Goal: Information Seeking & Learning: Learn about a topic

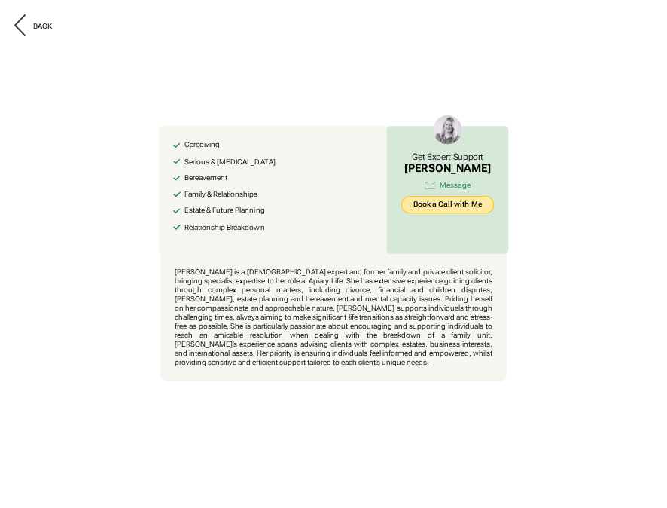
click at [428, 204] on link "Book a Call with Me" at bounding box center [447, 205] width 93 height 18
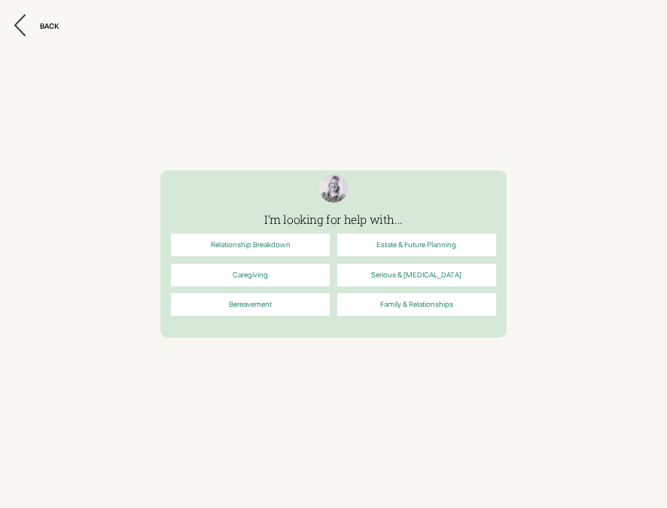
click at [245, 247] on link "Relationship Breakdown" at bounding box center [250, 244] width 159 height 23
click at [268, 247] on link "Relationship Breakdown" at bounding box center [250, 244] width 159 height 23
click at [44, 29] on div "BACK" at bounding box center [49, 26] width 19 height 9
click at [49, 24] on div "BACK" at bounding box center [49, 26] width 19 height 9
click at [23, 23] on icon at bounding box center [19, 25] width 11 height 22
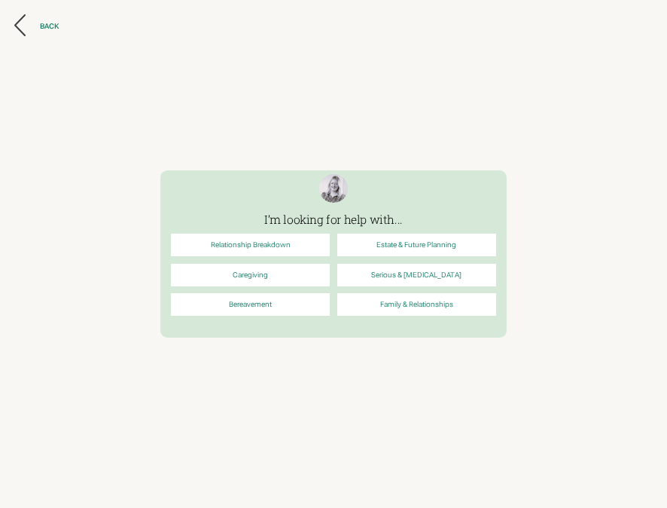
click at [53, 24] on div "BACK" at bounding box center [49, 26] width 19 height 9
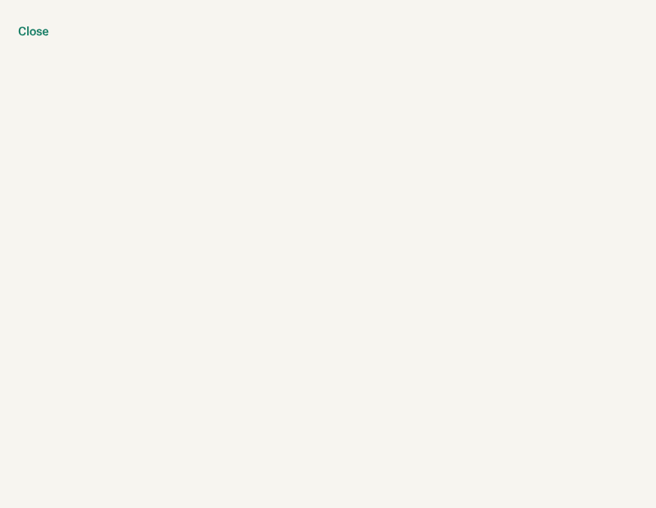
click at [39, 27] on div "Close" at bounding box center [33, 31] width 31 height 15
click at [40, 29] on div "Close" at bounding box center [33, 31] width 31 height 15
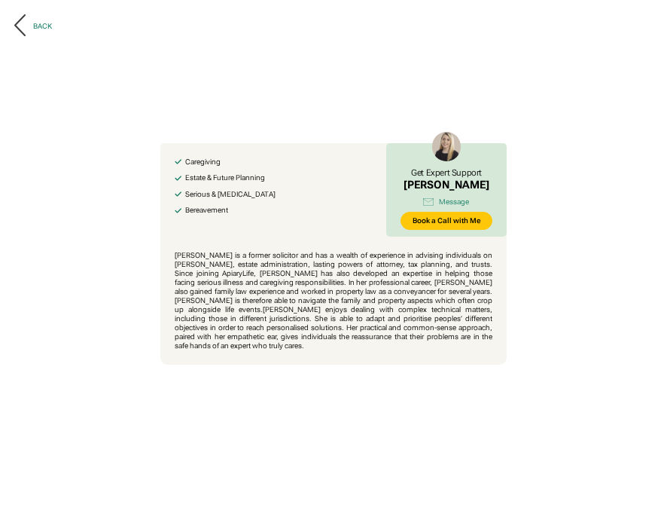
click at [26, 32] on div at bounding box center [23, 26] width 19 height 24
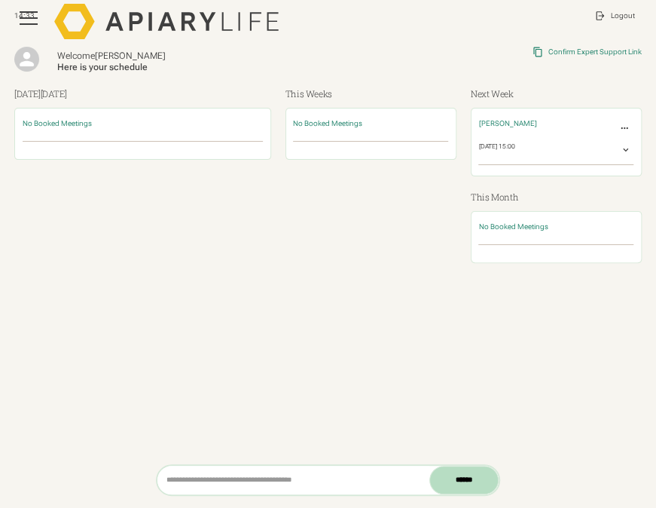
click at [27, 17] on div "menu" at bounding box center [29, 18] width 18 height 2
click at [18, 6] on div "menu" at bounding box center [29, 18] width 36 height 36
click at [35, 26] on div "menu" at bounding box center [29, 18] width 36 height 36
click at [23, 29] on div "menu" at bounding box center [29, 18] width 36 height 36
click at [32, 8] on div "menu" at bounding box center [29, 18] width 36 height 36
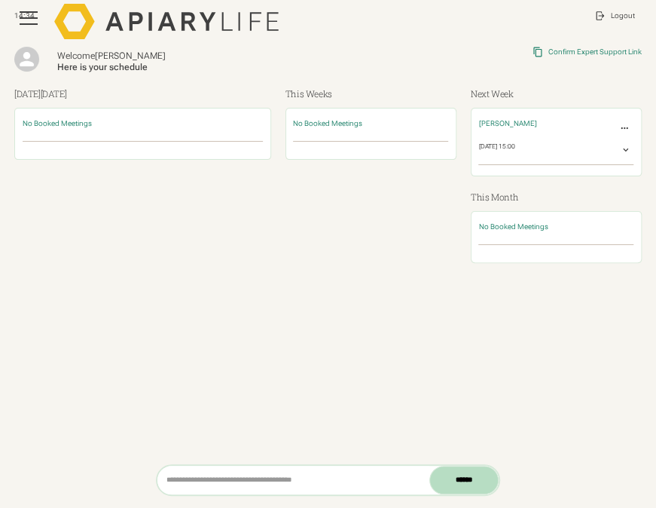
click at [32, 8] on div "menu" at bounding box center [29, 18] width 36 height 36
click at [23, 64] on img at bounding box center [27, 59] width 12 height 12
click at [29, 16] on div "menu" at bounding box center [29, 18] width 36 height 36
click at [24, 14] on div "menu" at bounding box center [29, 18] width 36 height 36
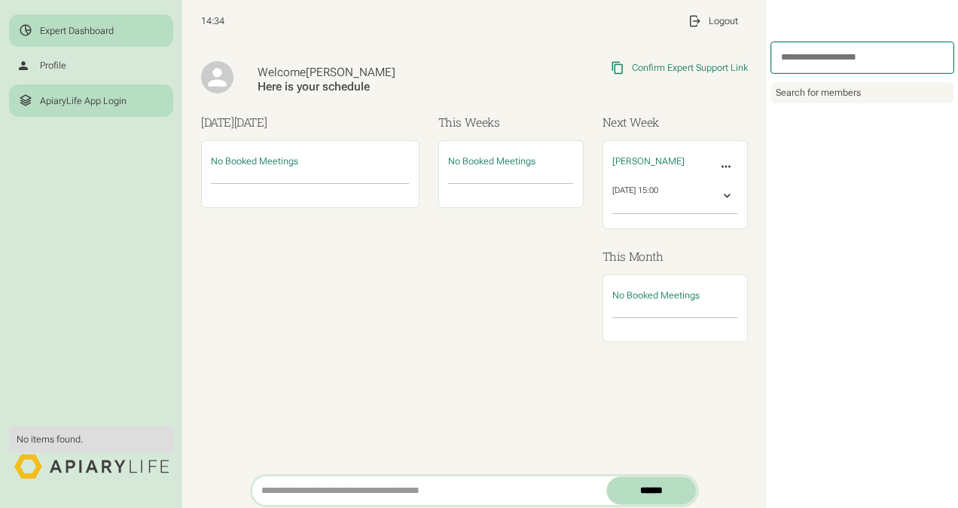
click at [72, 96] on div "ApiaryLife App Login" at bounding box center [83, 101] width 87 height 12
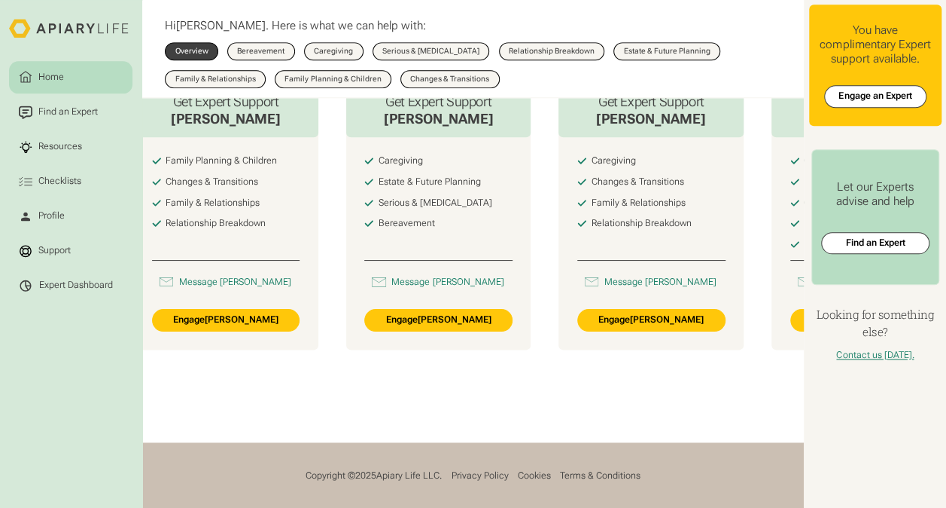
scroll to position [0, 295]
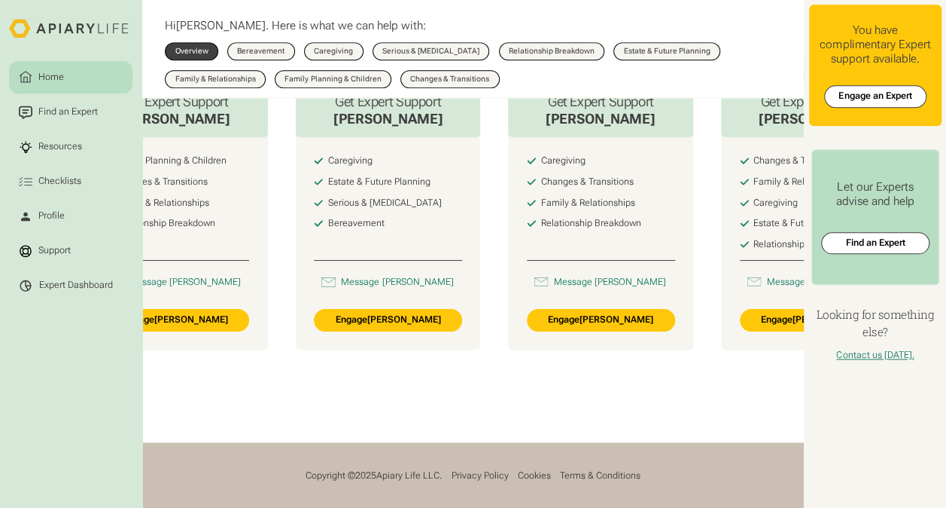
drag, startPoint x: 727, startPoint y: 408, endPoint x: 742, endPoint y: 413, distance: 15.7
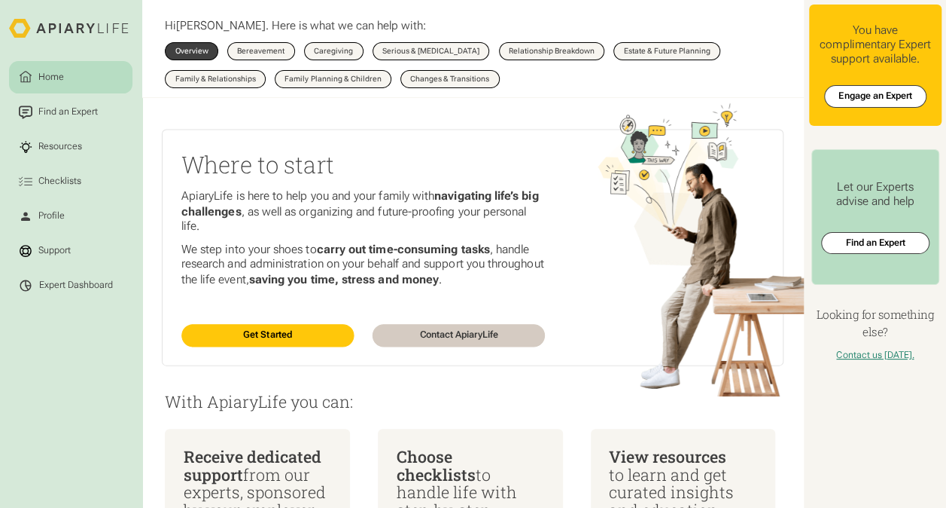
scroll to position [0, 0]
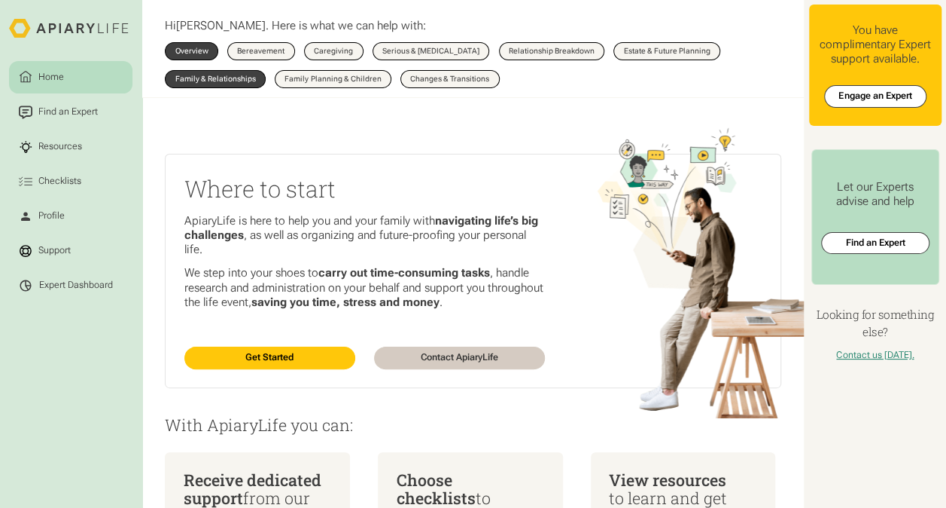
click at [238, 86] on link "Family & Relationships" at bounding box center [215, 79] width 101 height 18
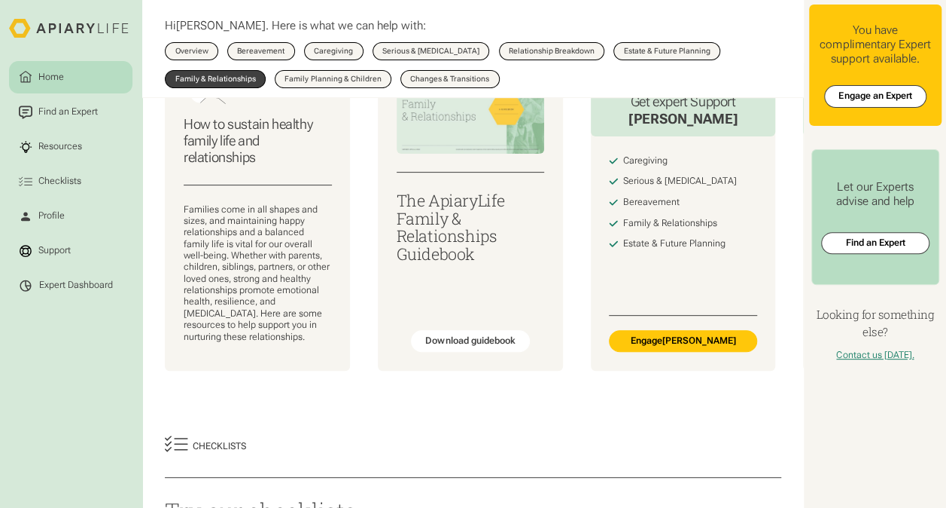
scroll to position [75, 0]
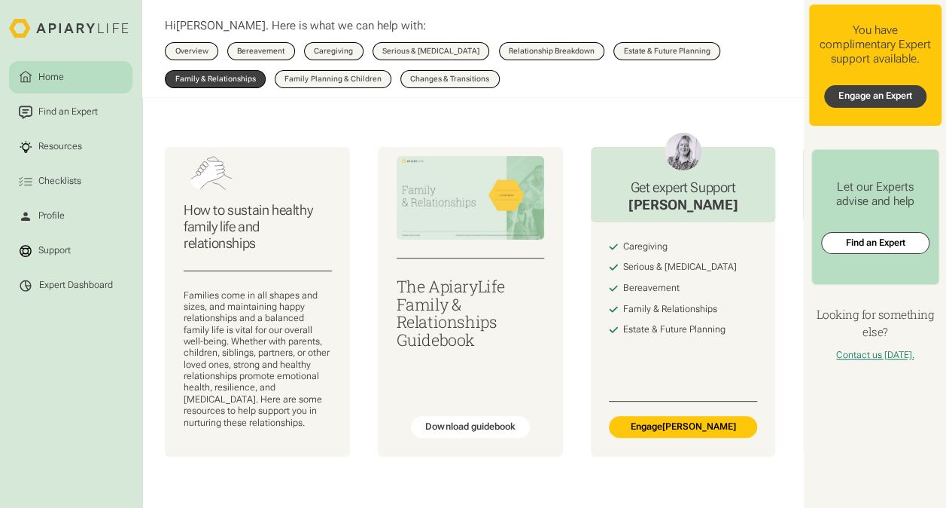
click at [890, 98] on link "Engage an Expert" at bounding box center [876, 96] width 102 height 23
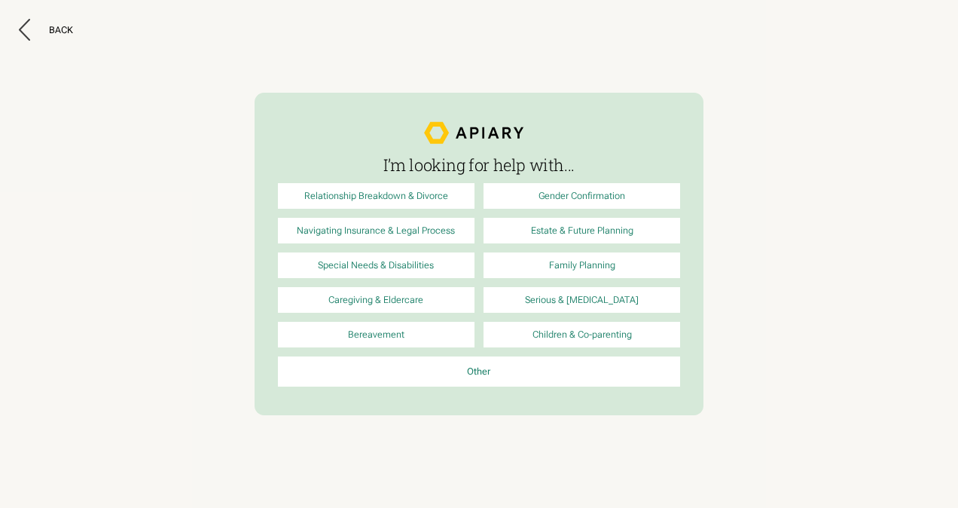
click at [379, 261] on link "Special Needs & Disabilities" at bounding box center [376, 265] width 197 height 26
click at [64, 24] on div "Back" at bounding box center [61, 30] width 24 height 12
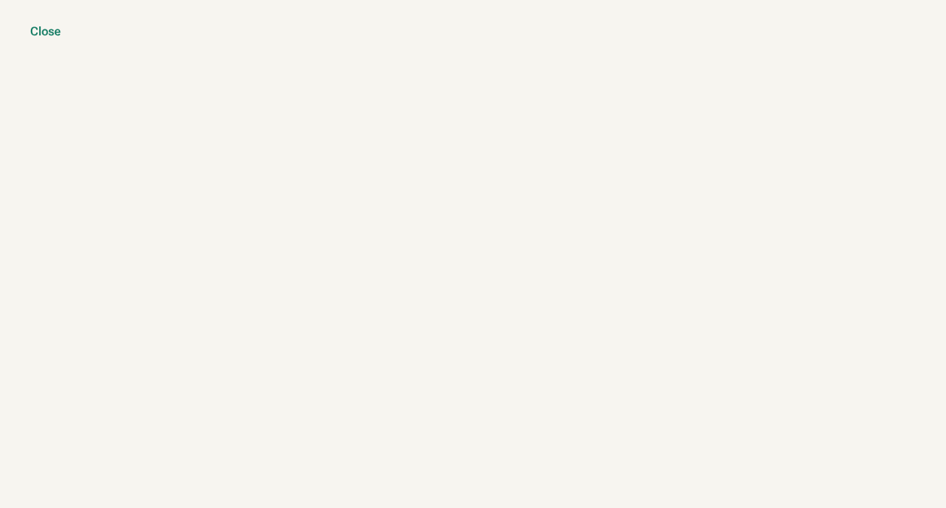
click at [46, 24] on div "Close" at bounding box center [45, 31] width 31 height 15
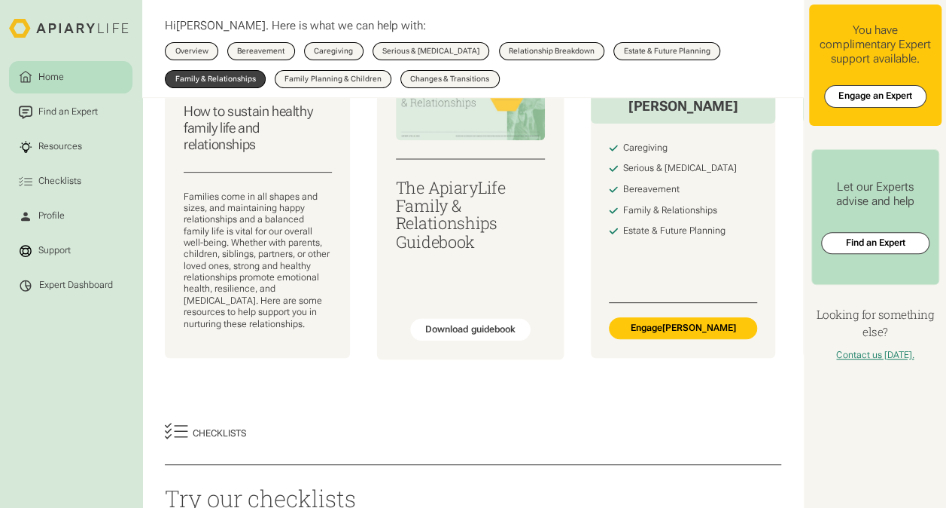
scroll to position [151, 0]
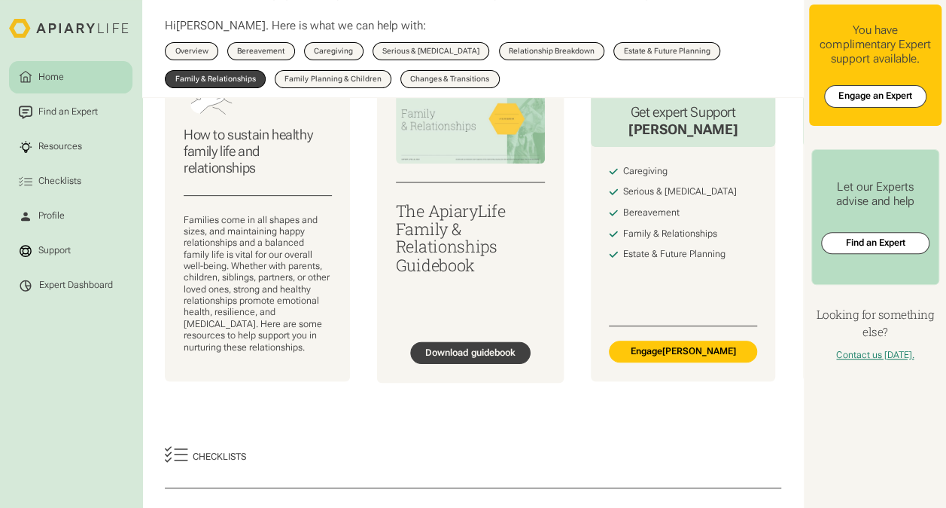
click at [516, 356] on div "Download guidebook" at bounding box center [470, 352] width 90 height 12
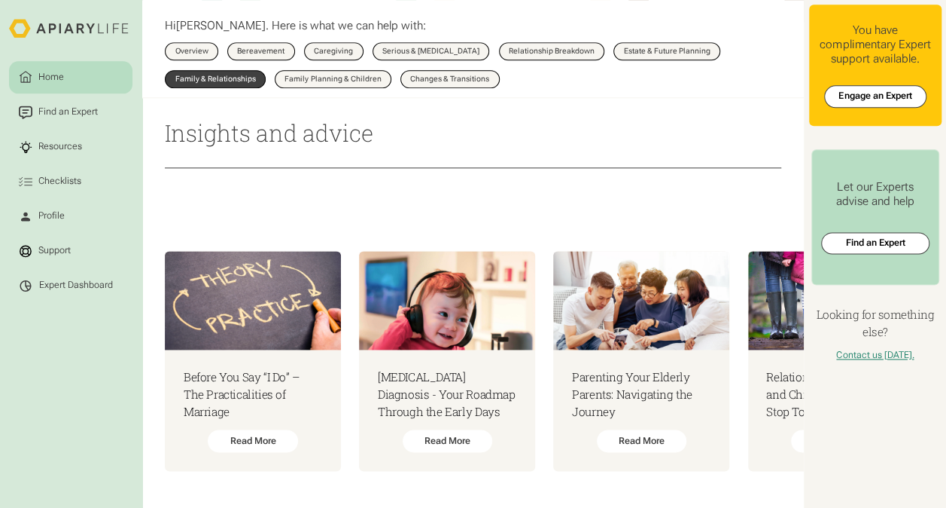
scroll to position [934, 0]
click at [470, 431] on div "Read More" at bounding box center [447, 441] width 90 height 23
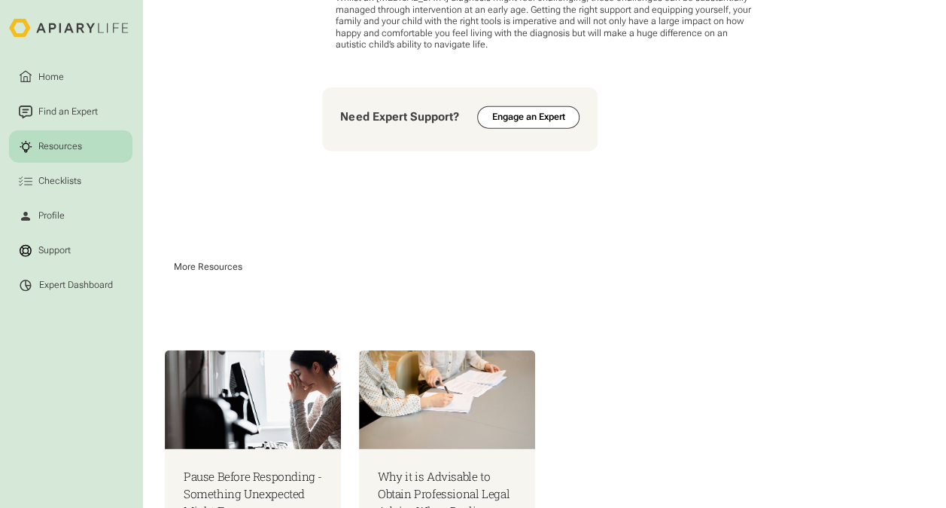
scroll to position [1830, 0]
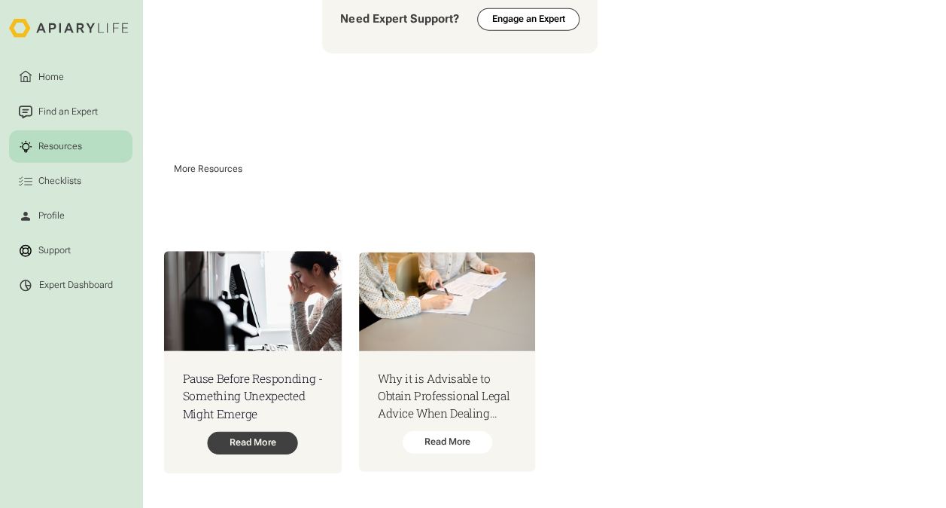
click at [250, 434] on div "Read More" at bounding box center [253, 442] width 90 height 23
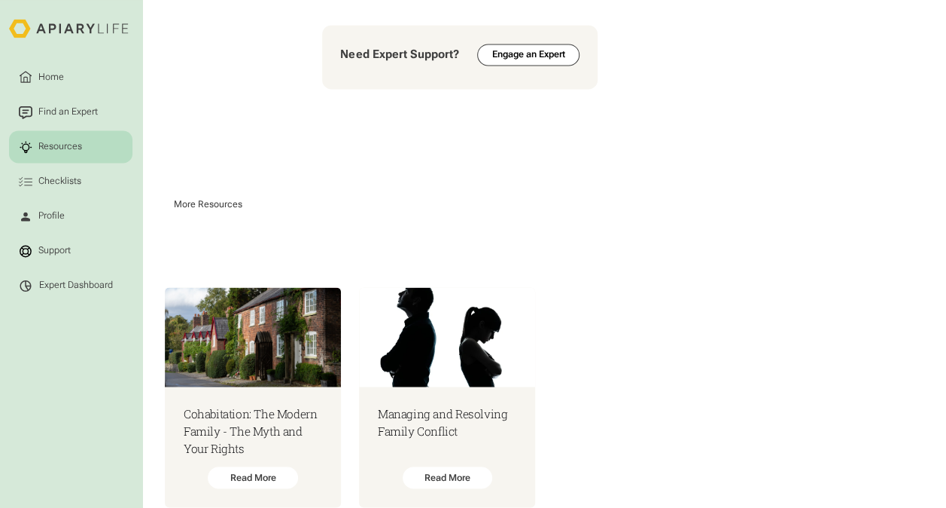
scroll to position [1143, 0]
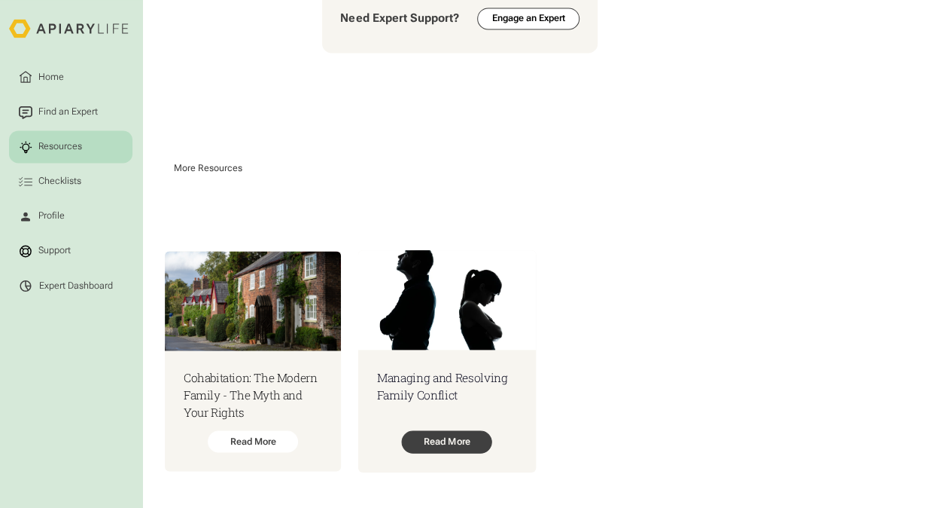
click at [488, 445] on div "Read More" at bounding box center [447, 441] width 90 height 23
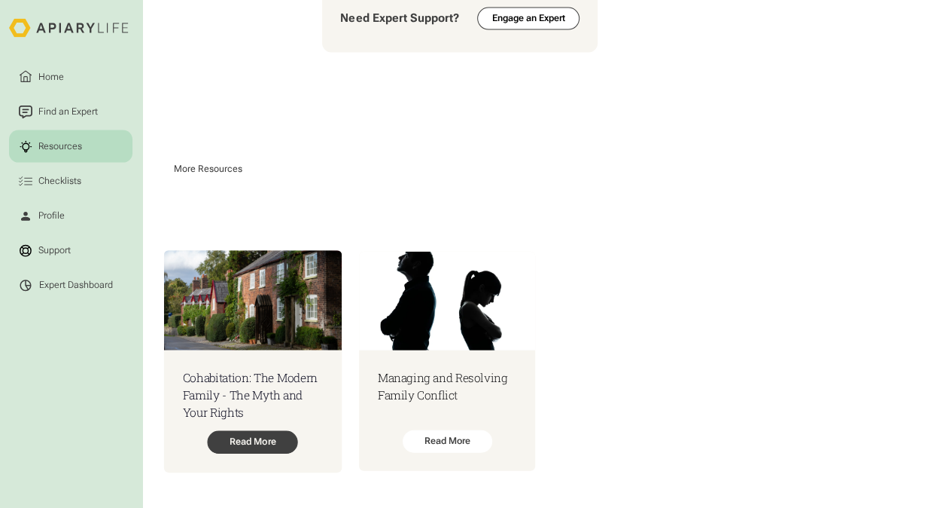
click at [247, 443] on div "Read More" at bounding box center [253, 442] width 90 height 23
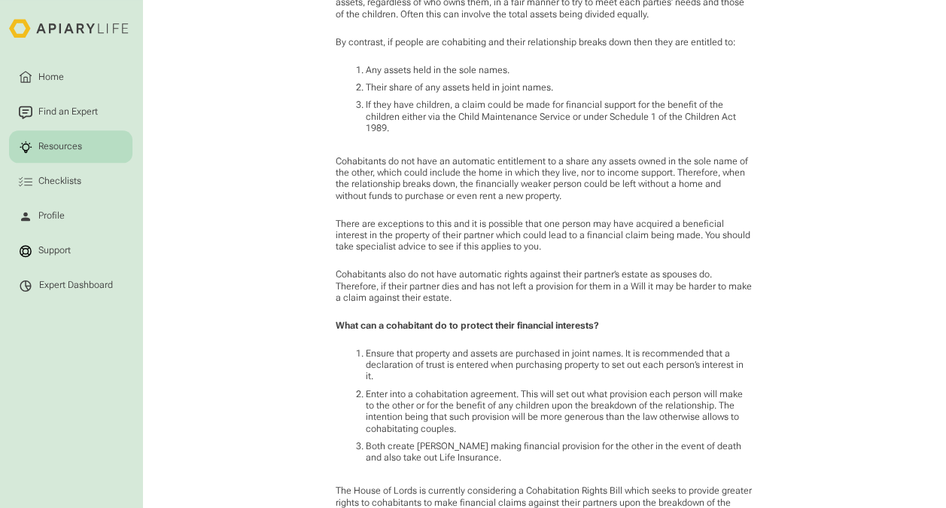
scroll to position [1054, 0]
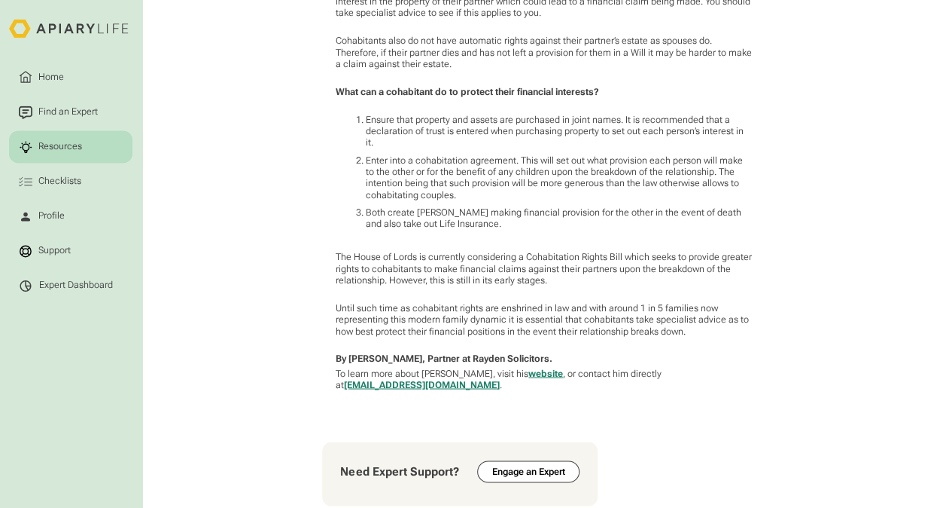
click at [529, 367] on link "website" at bounding box center [546, 372] width 35 height 11
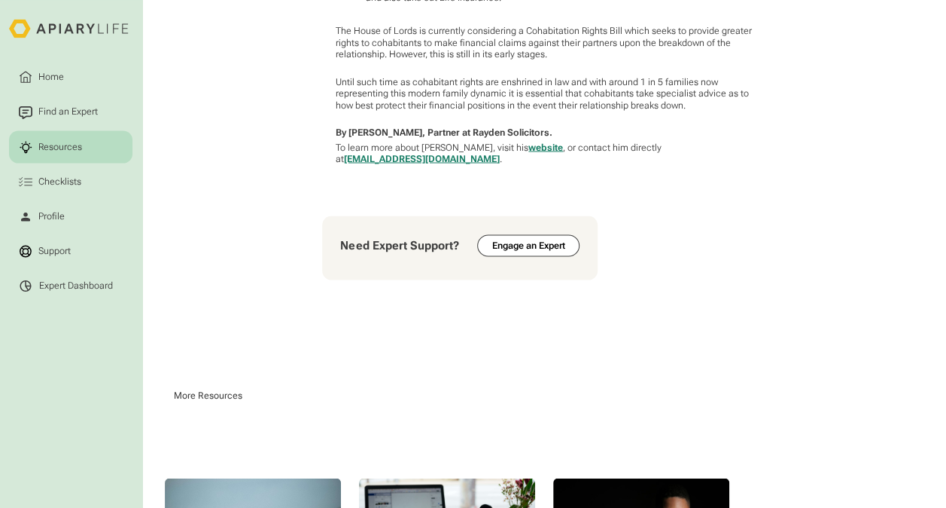
scroll to position [1485, 0]
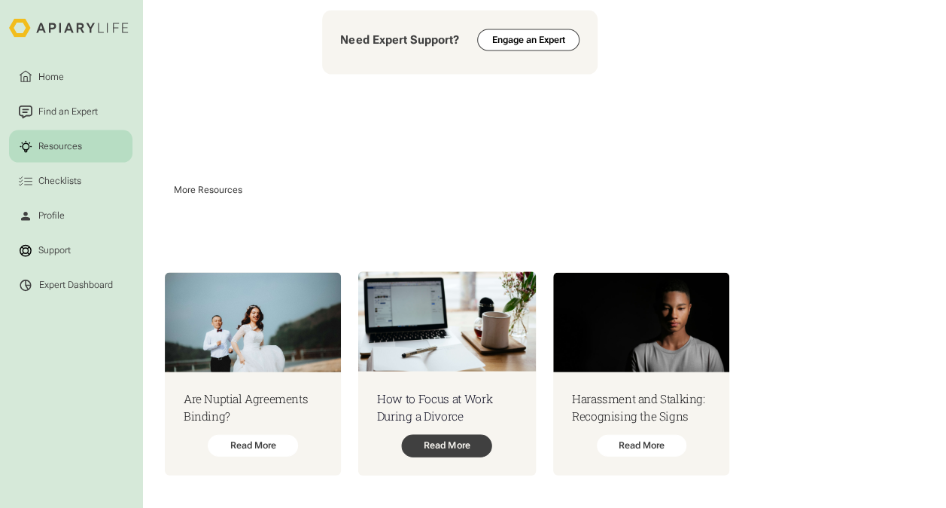
click at [476, 435] on div "Read More" at bounding box center [447, 445] width 90 height 23
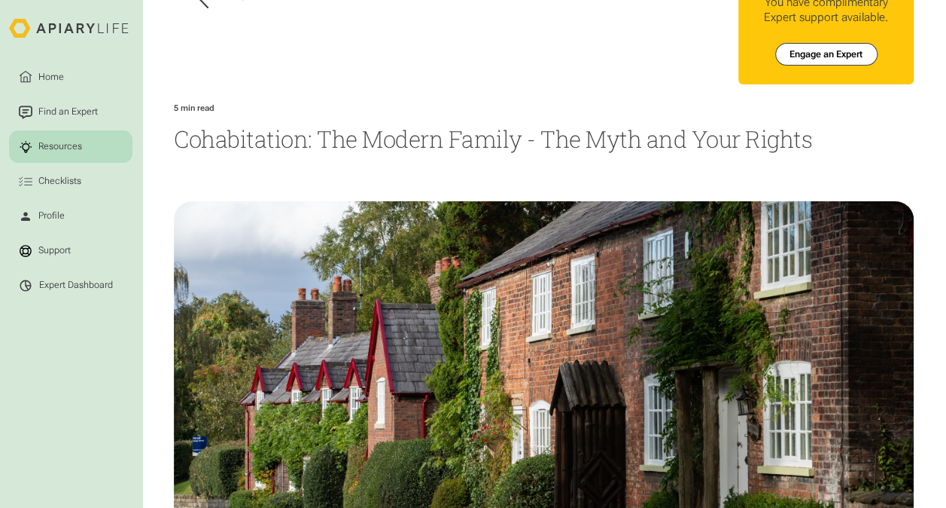
scroll to position [0, 0]
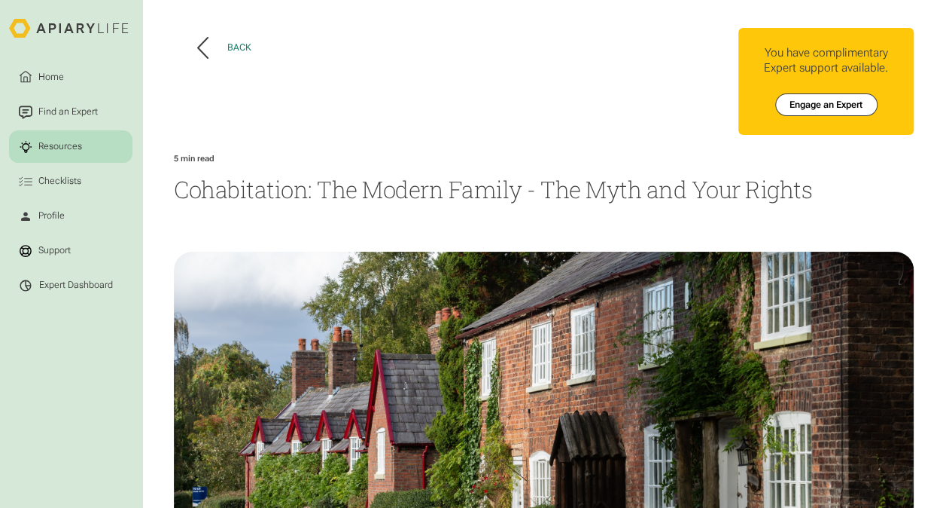
click at [238, 39] on button "Back" at bounding box center [224, 48] width 54 height 22
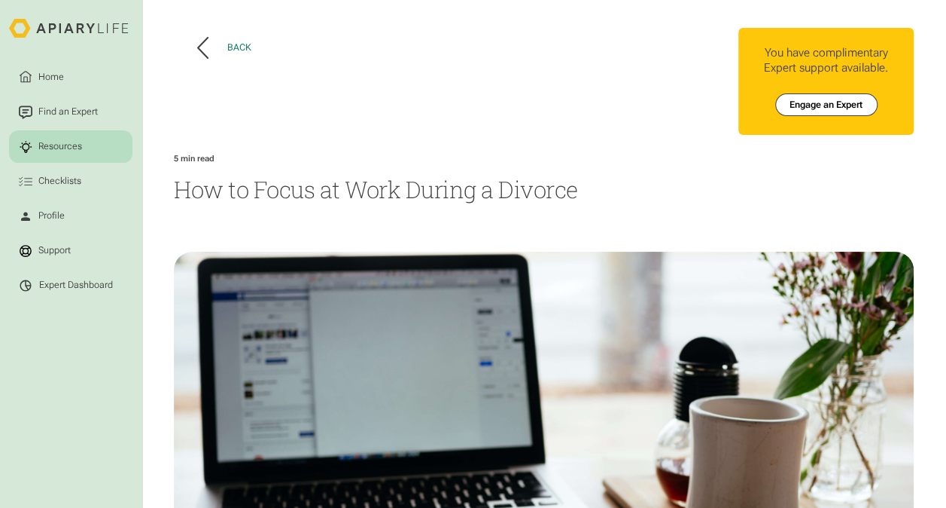
click at [227, 53] on div "Back" at bounding box center [239, 47] width 24 height 11
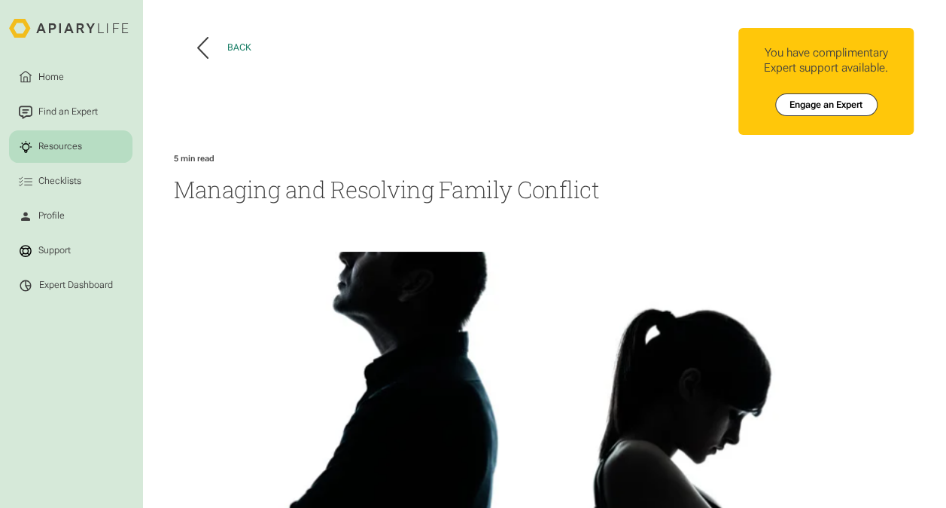
click at [203, 39] on icon at bounding box center [203, 48] width 10 height 20
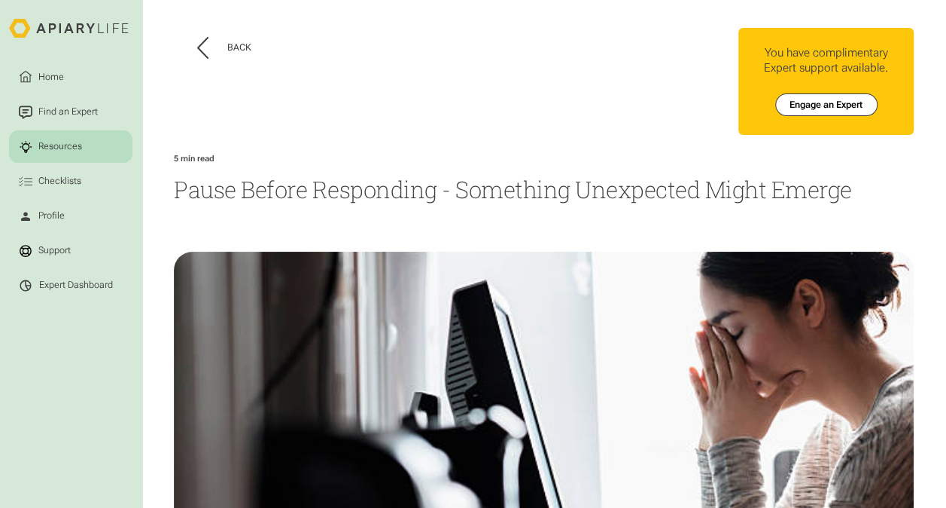
click at [36, 151] on div "Resources" at bounding box center [60, 147] width 48 height 14
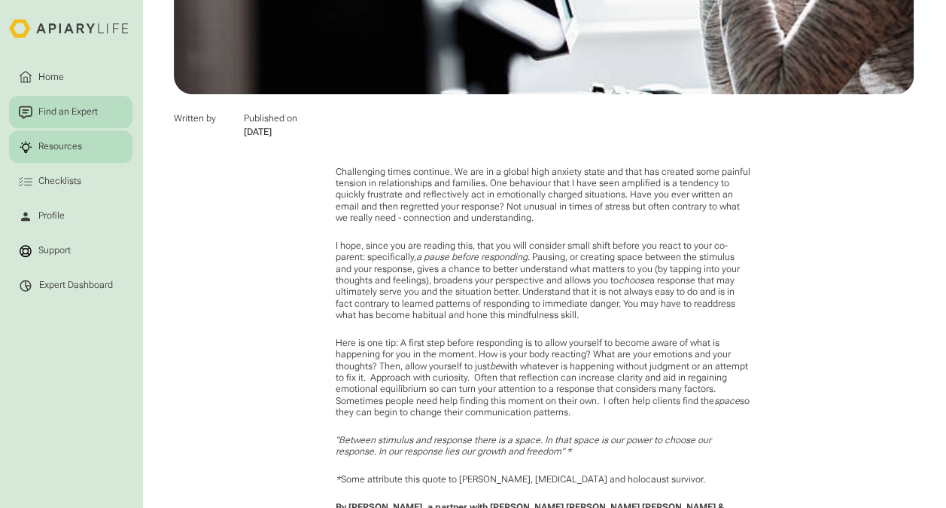
scroll to position [376, 0]
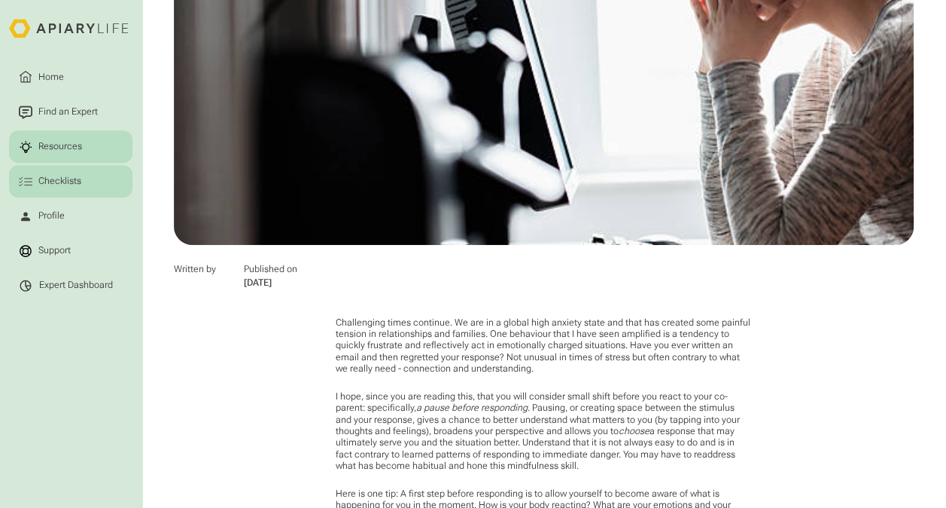
click at [58, 175] on div "Checklists" at bounding box center [59, 182] width 47 height 14
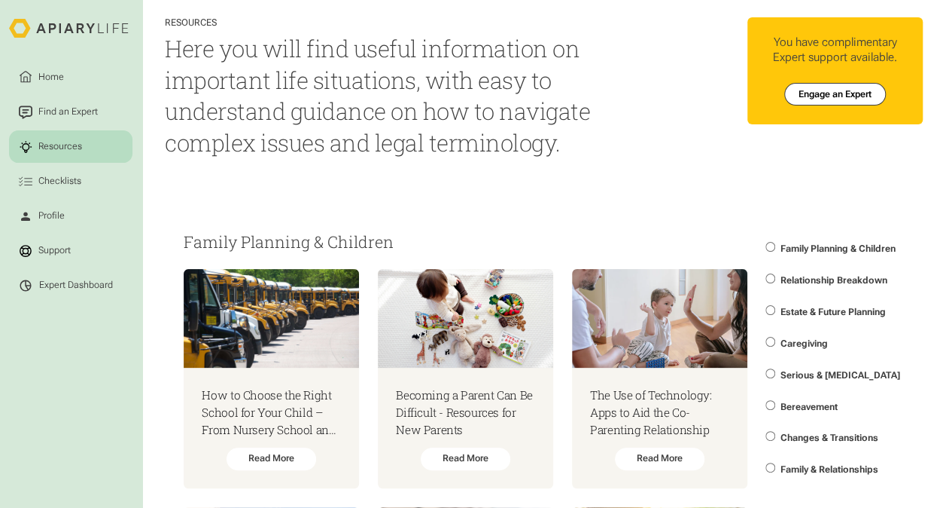
scroll to position [75, 0]
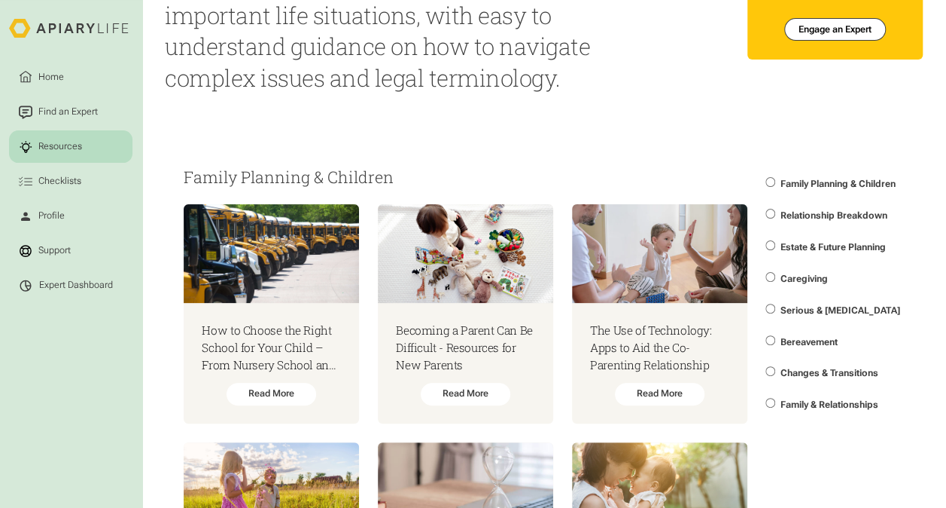
click at [800, 345] on html "Home Find an Expert Resources Checklists Profile Support Expert Dashboard Resou…" at bounding box center [473, 179] width 946 height 508
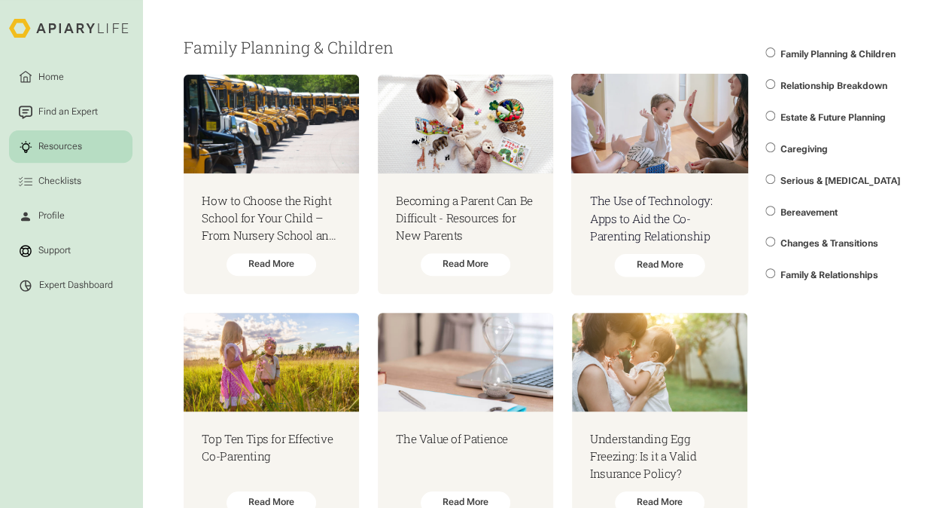
scroll to position [301, 0]
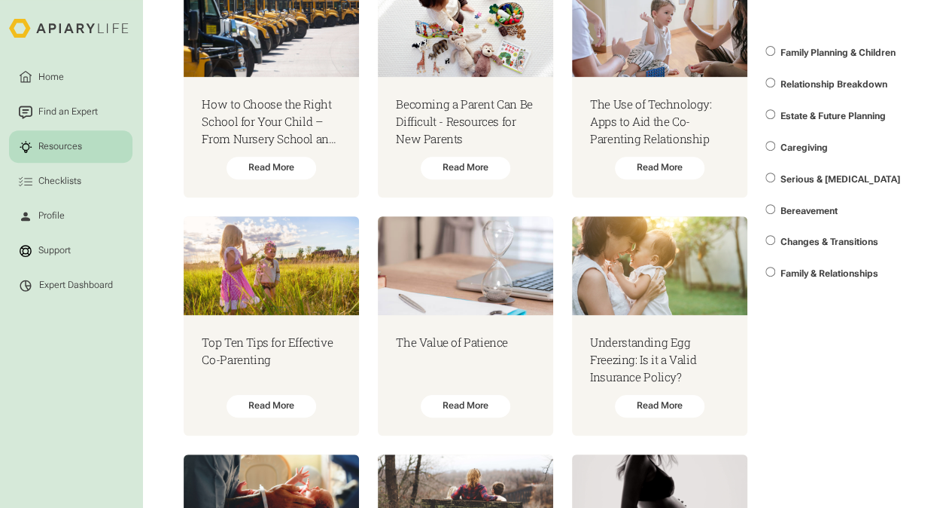
click at [809, 211] on span "Bereavement" at bounding box center [808, 211] width 57 height 11
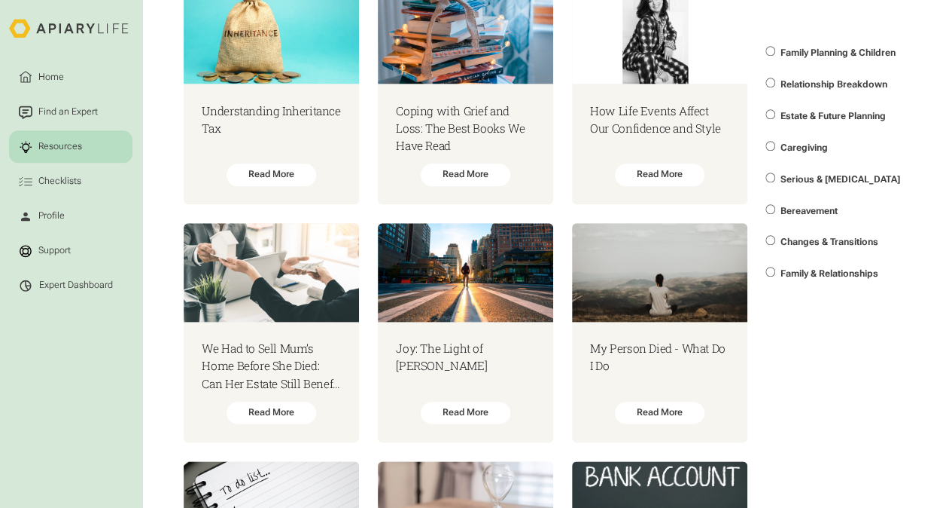
scroll to position [904, 0]
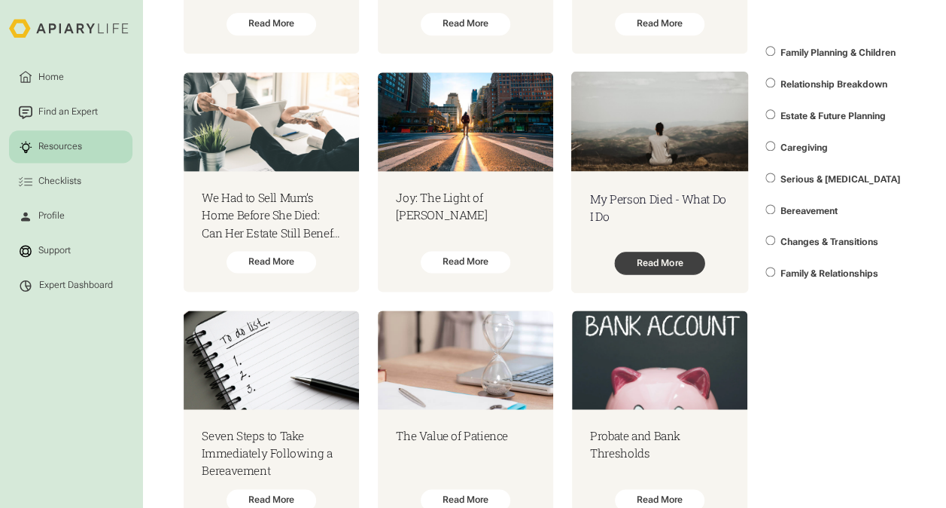
click at [637, 266] on div "Read More" at bounding box center [659, 262] width 90 height 23
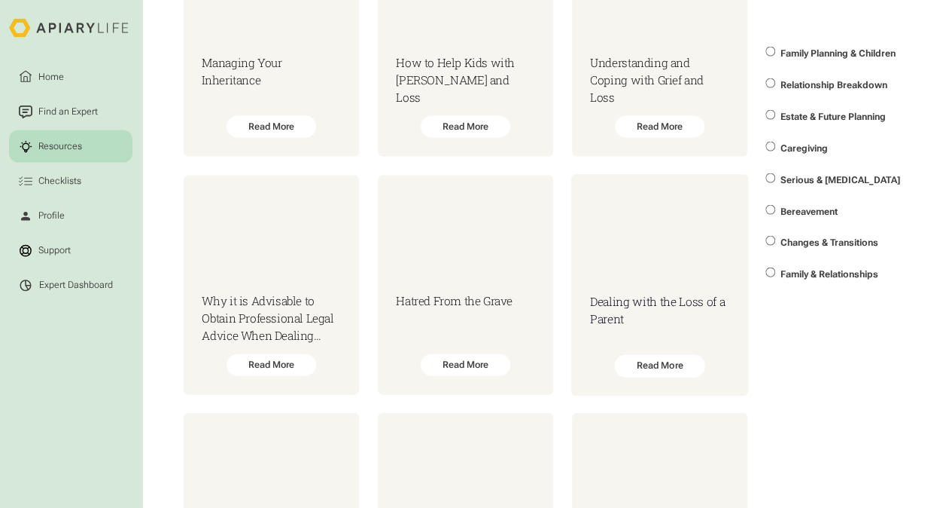
scroll to position [1581, 0]
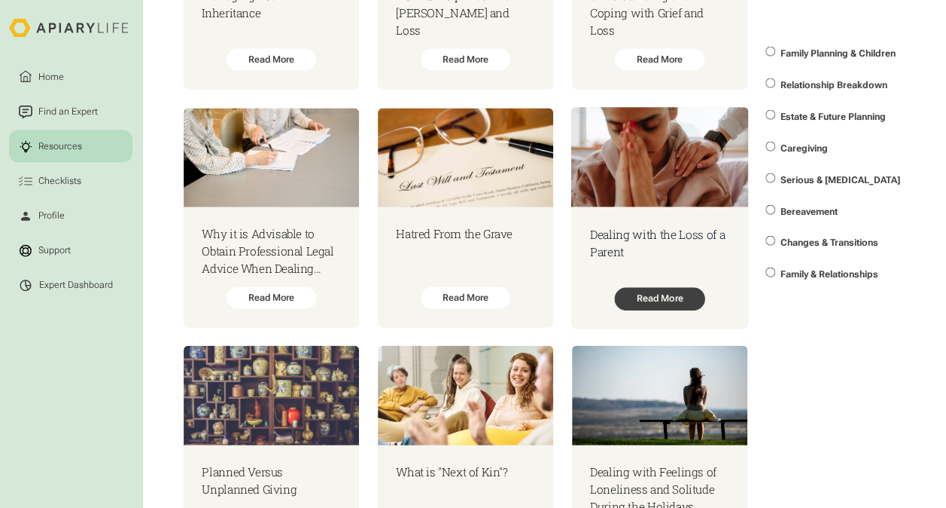
click at [678, 300] on div "Read More" at bounding box center [659, 299] width 90 height 23
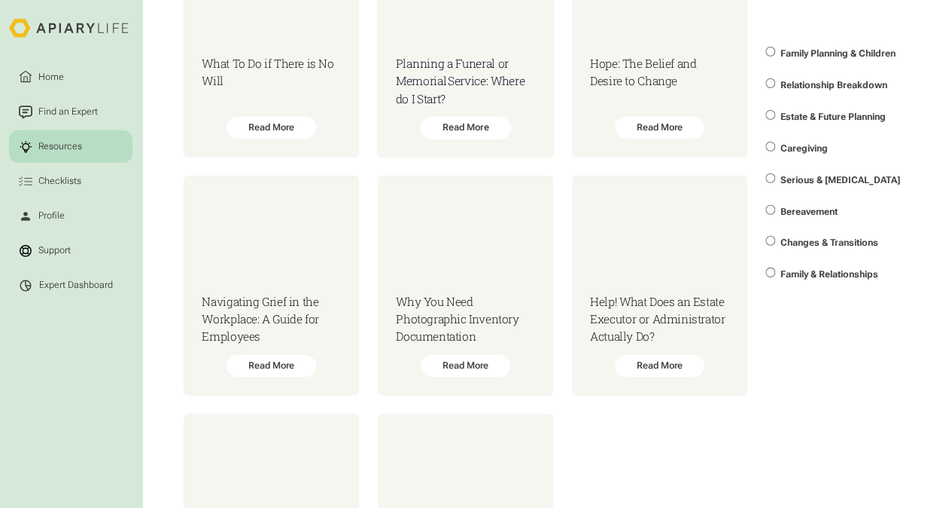
scroll to position [2259, 0]
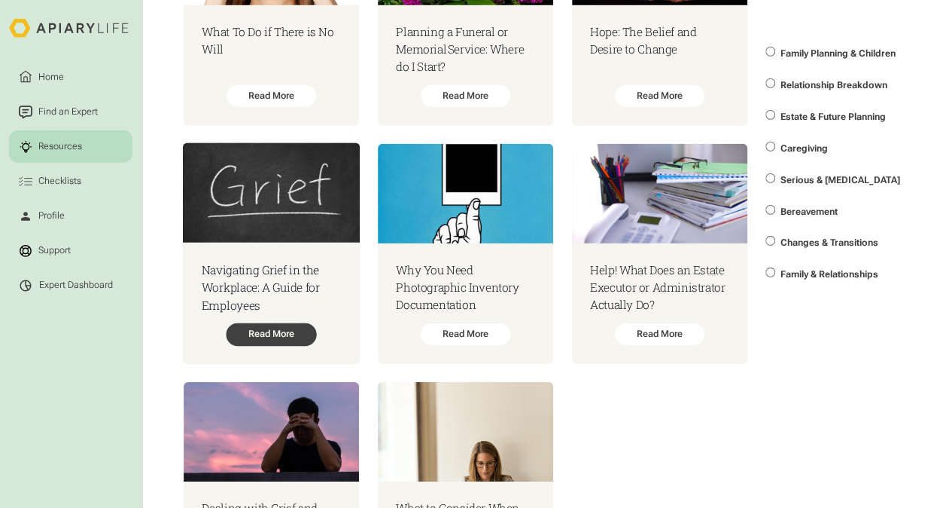
click at [253, 346] on div "Read More" at bounding box center [271, 334] width 90 height 23
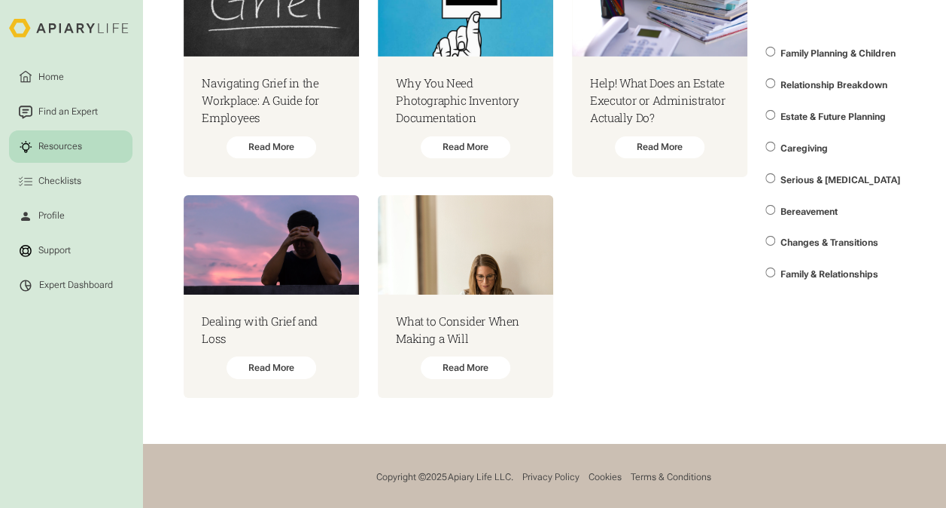
scroll to position [2464, 0]
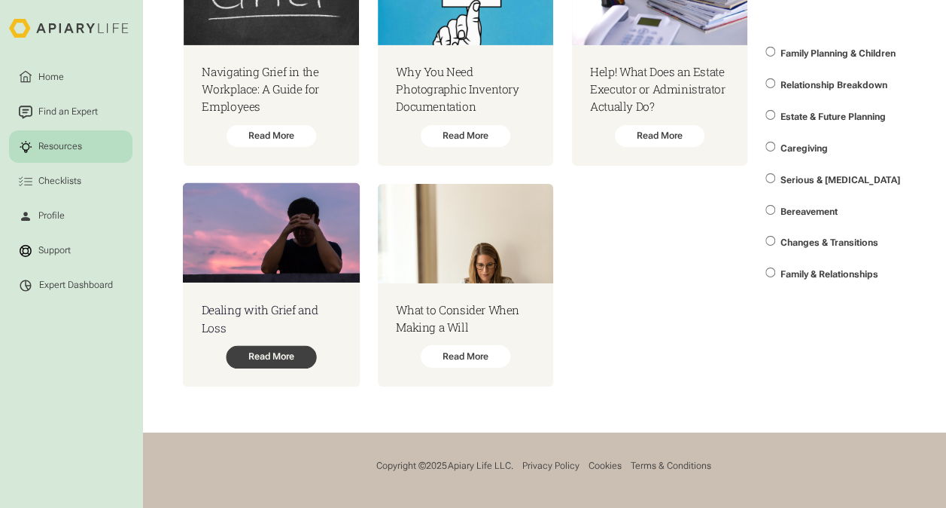
click at [266, 352] on div "Read More" at bounding box center [271, 357] width 90 height 23
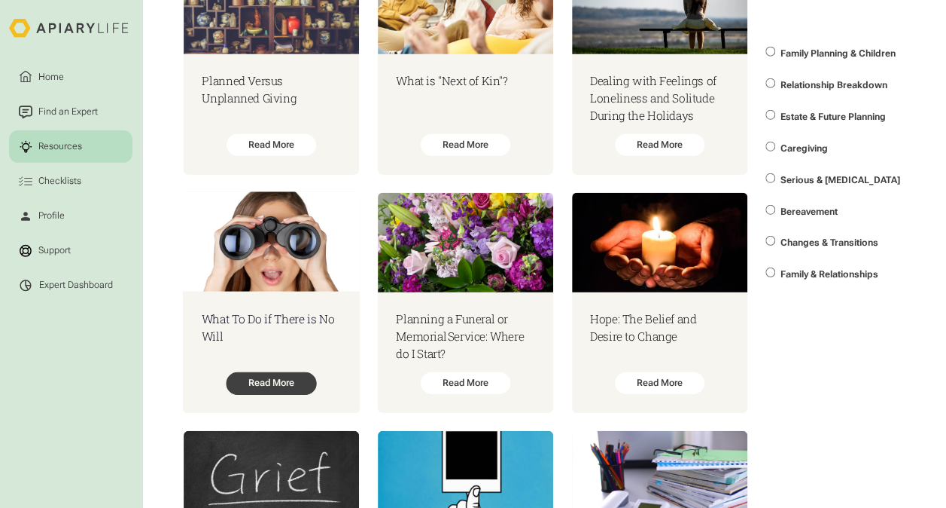
scroll to position [1937, 0]
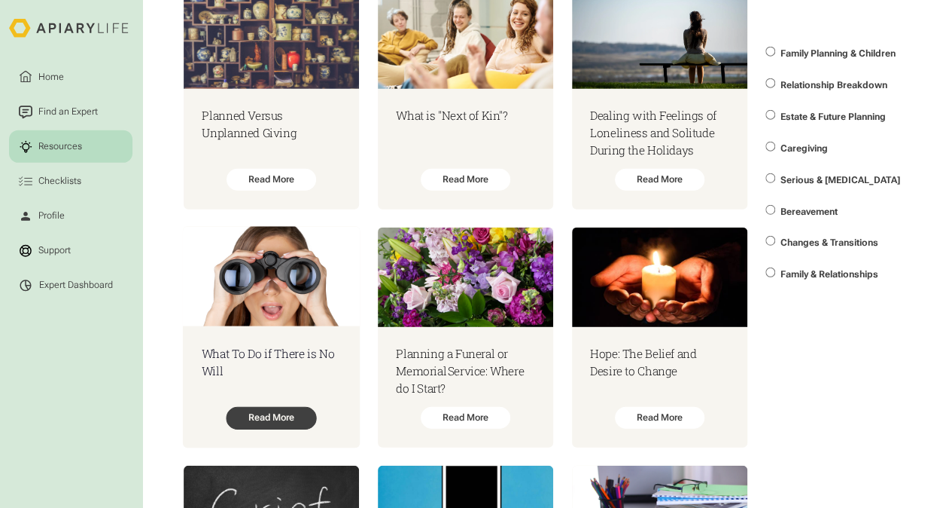
click at [274, 422] on div "Read More" at bounding box center [271, 418] width 90 height 23
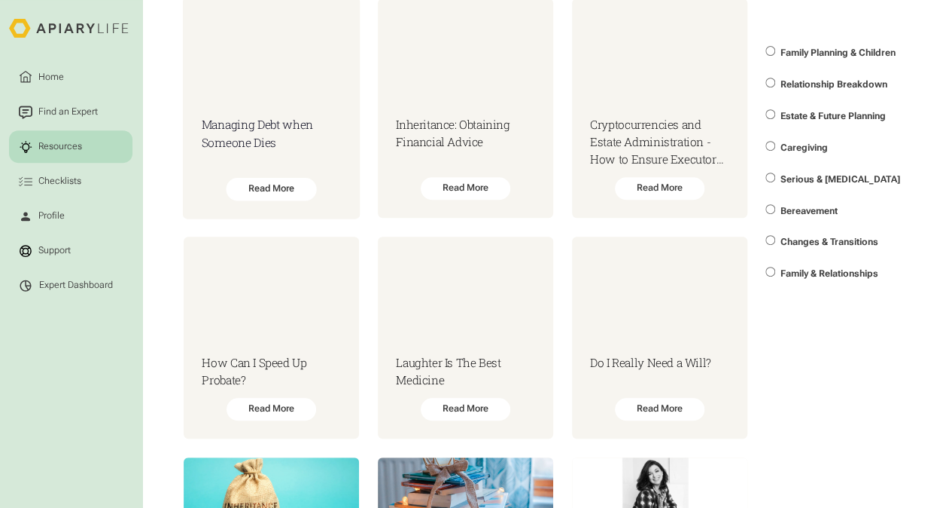
scroll to position [0, 0]
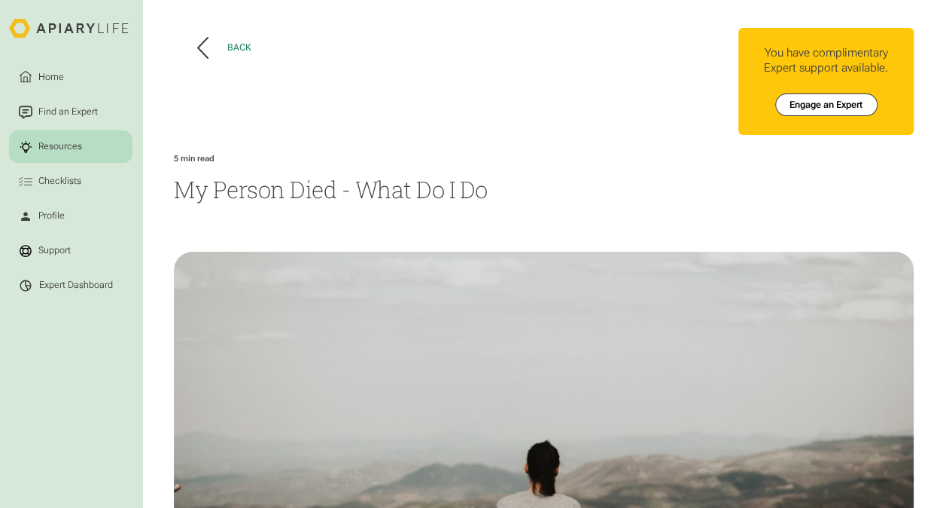
click at [233, 47] on div "Back" at bounding box center [239, 47] width 24 height 11
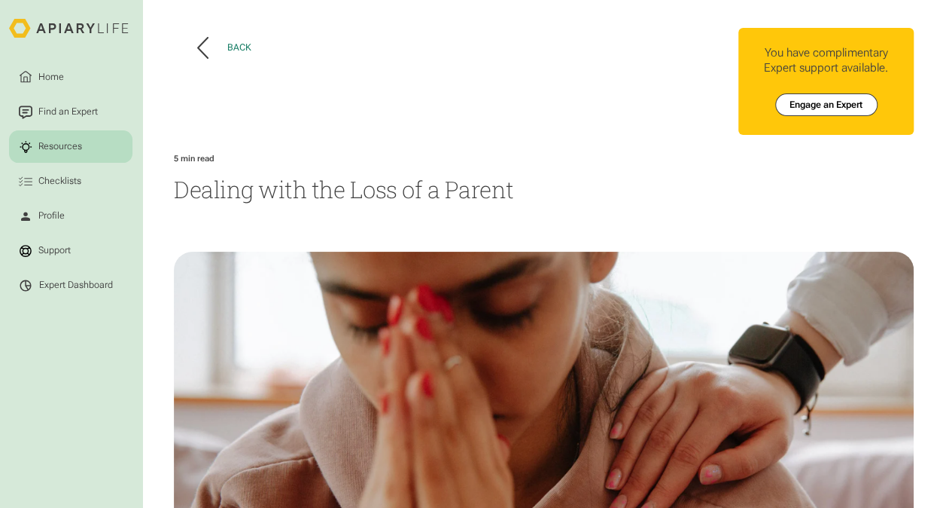
click at [229, 42] on div "Back" at bounding box center [239, 47] width 24 height 11
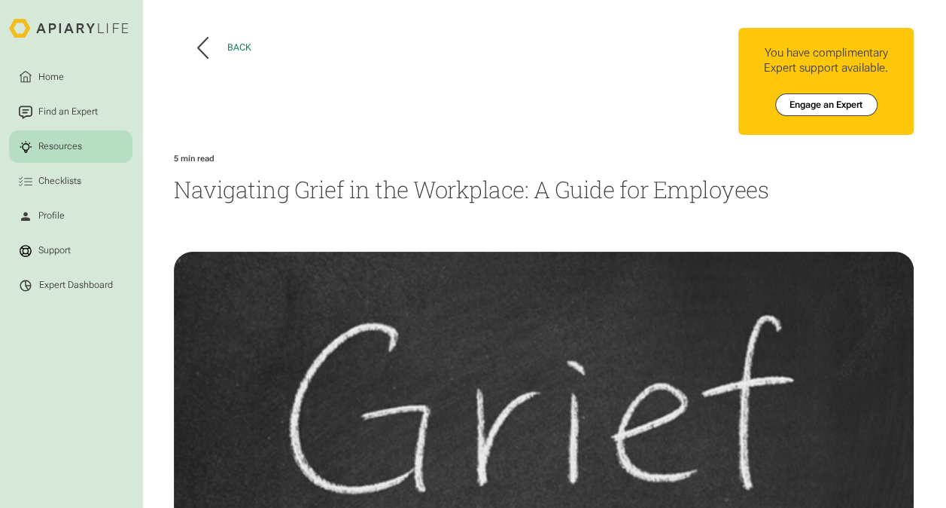
click at [217, 44] on button "Back" at bounding box center [224, 48] width 54 height 22
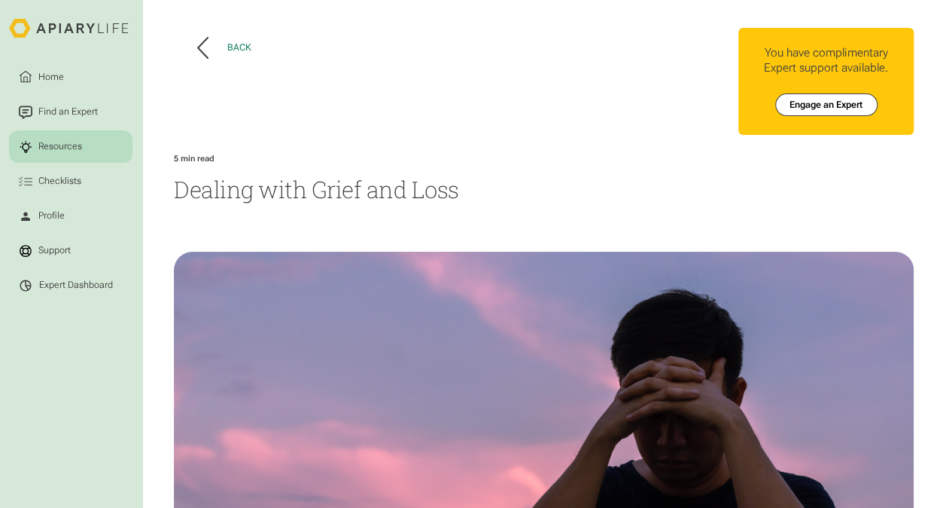
click at [242, 50] on div "Back" at bounding box center [239, 47] width 24 height 11
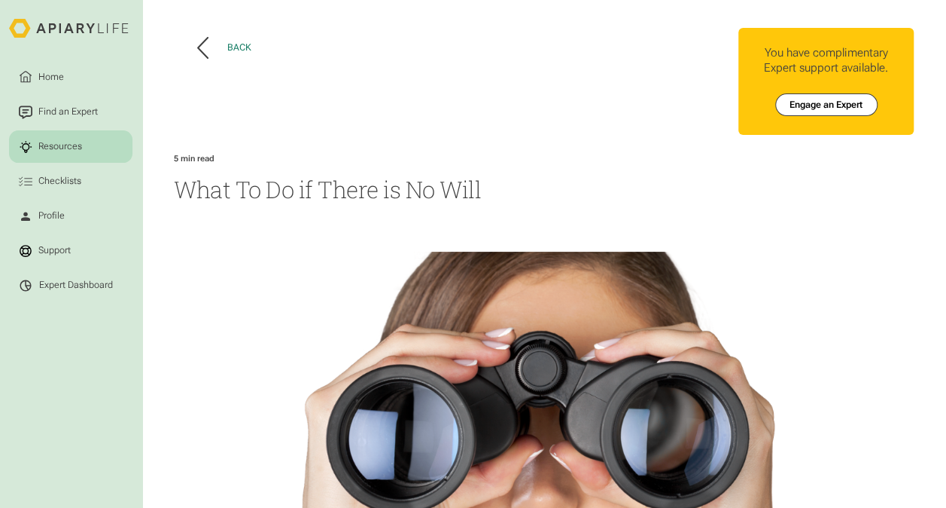
click at [229, 54] on button "Back" at bounding box center [224, 48] width 54 height 22
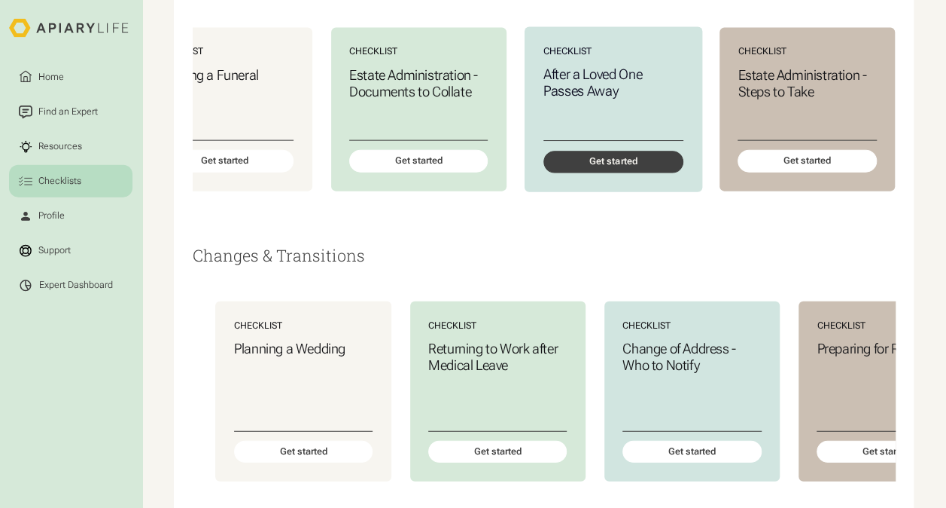
scroll to position [1644, 0]
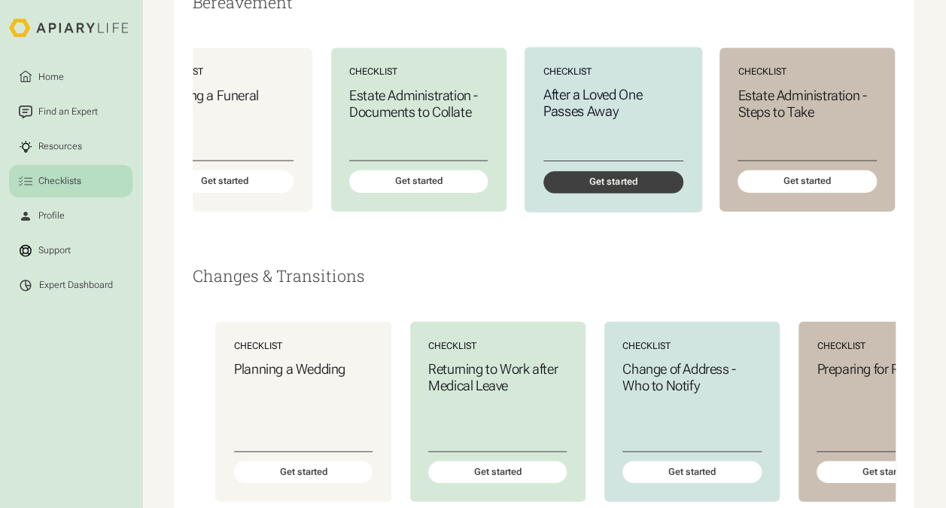
click at [587, 194] on div "Get started" at bounding box center [613, 182] width 140 height 23
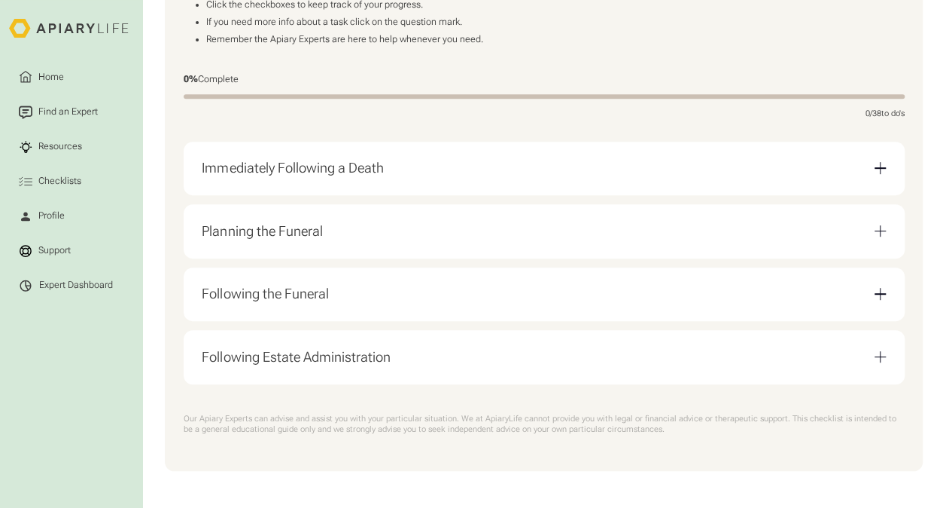
scroll to position [310, 0]
click at [857, 172] on div "Immediately Following a Death" at bounding box center [544, 168] width 684 height 35
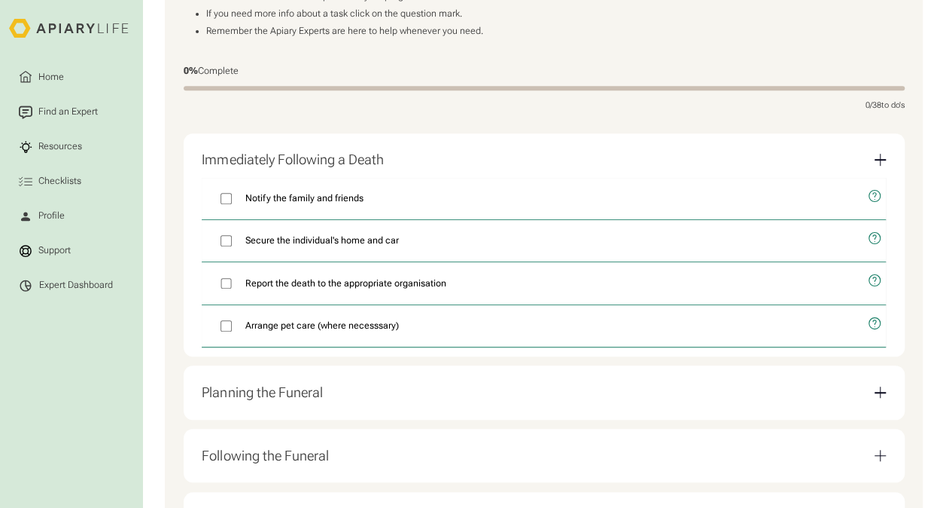
click at [398, 160] on div "Immediately Following a Death" at bounding box center [544, 159] width 684 height 35
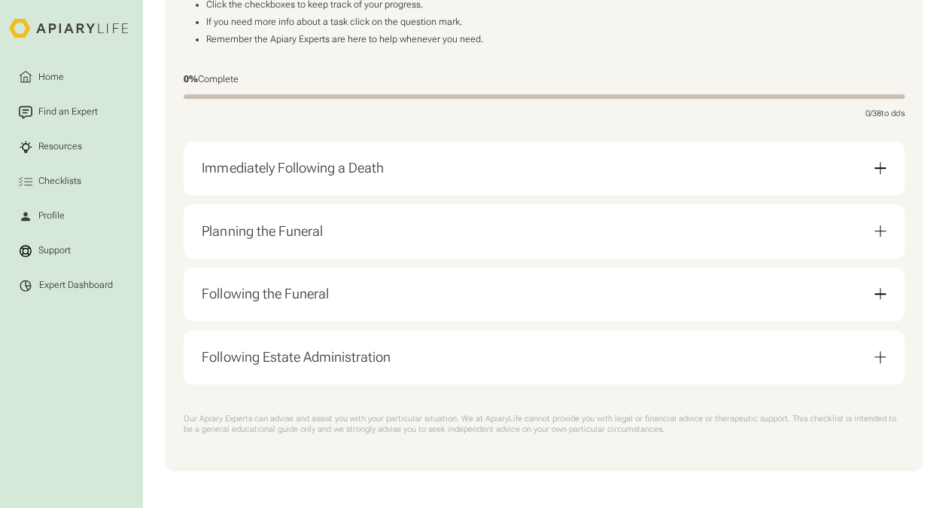
scroll to position [235, 0]
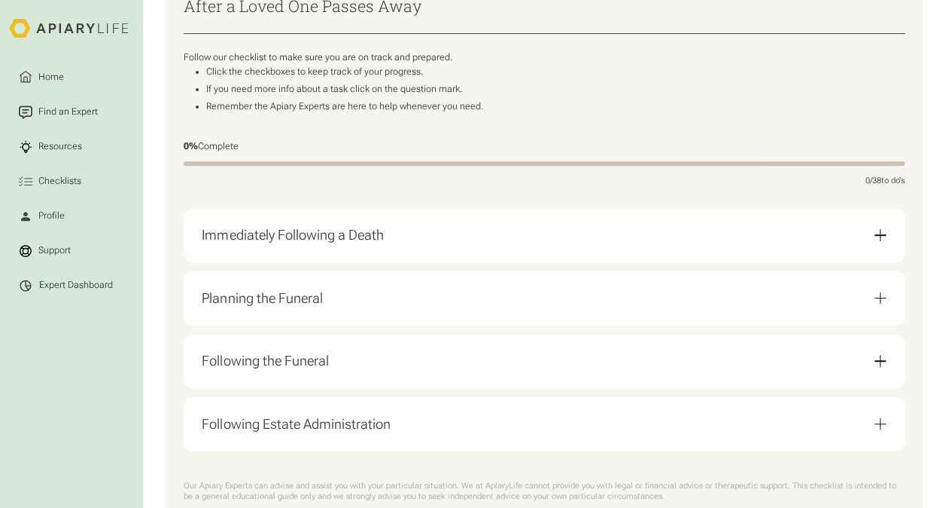
click at [283, 306] on div "Planning the Funeral" at bounding box center [262, 298] width 120 height 17
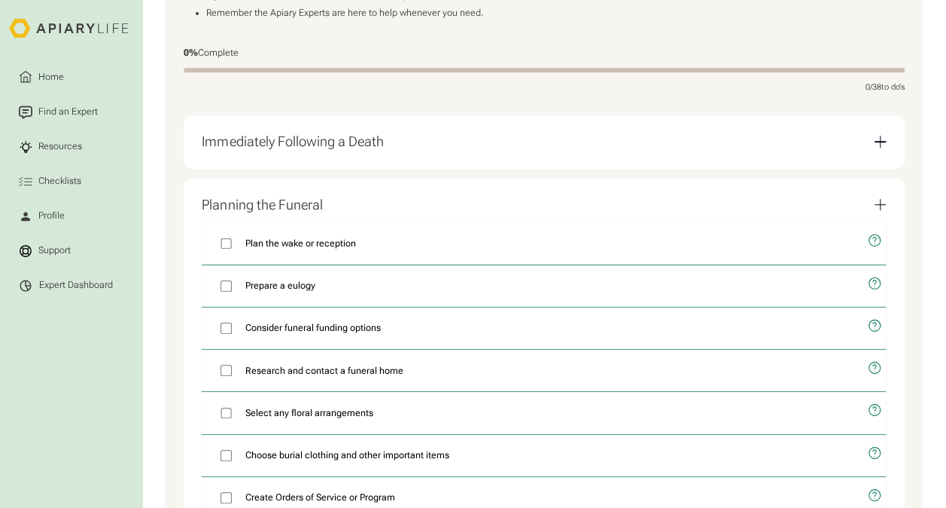
scroll to position [310, 0]
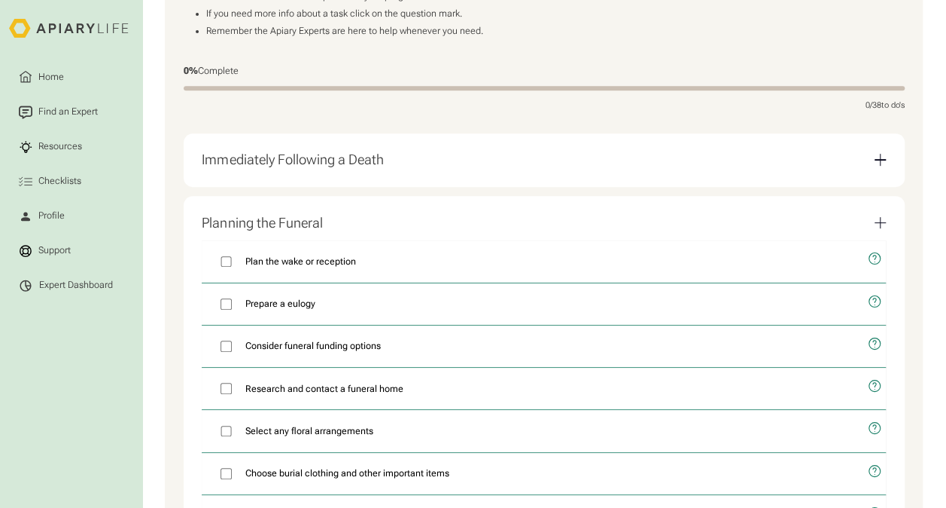
click at [348, 167] on div "Immediately Following a Death" at bounding box center [292, 159] width 181 height 17
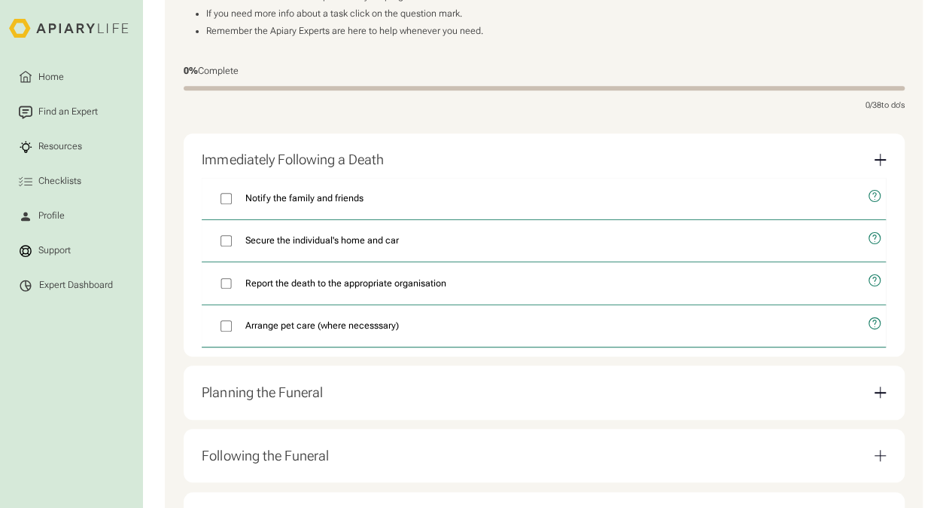
click at [767, 163] on div "Immediately Following a Death" at bounding box center [544, 159] width 684 height 35
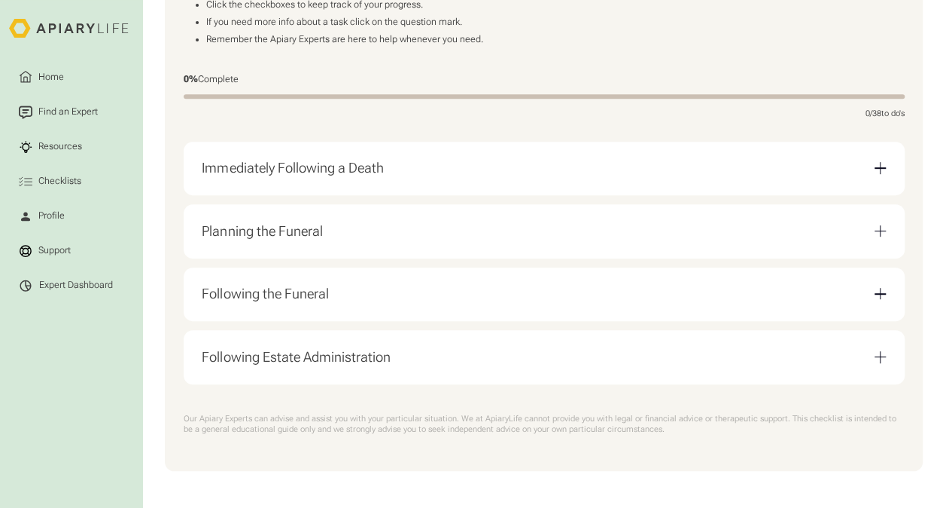
click at [315, 229] on div "Planning the Funeral" at bounding box center [262, 231] width 120 height 17
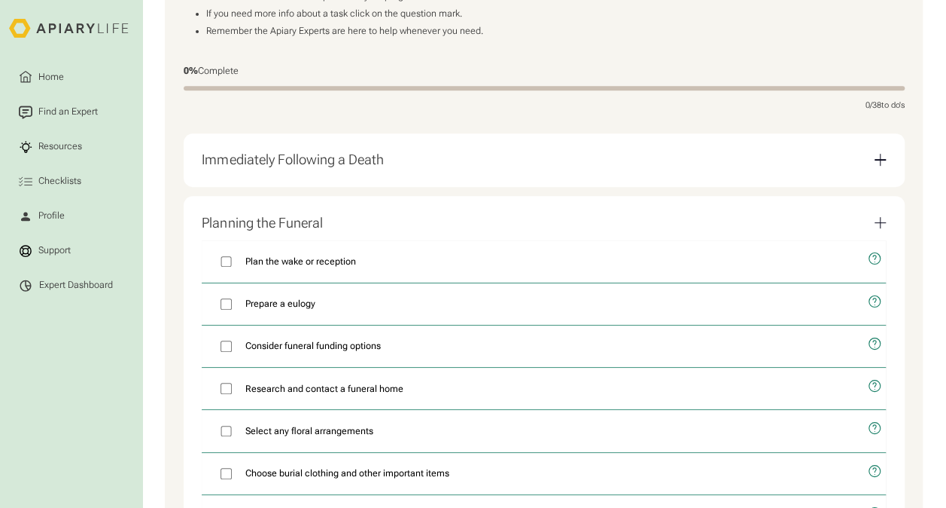
click at [300, 223] on div "Planning the Funeral" at bounding box center [262, 223] width 120 height 17
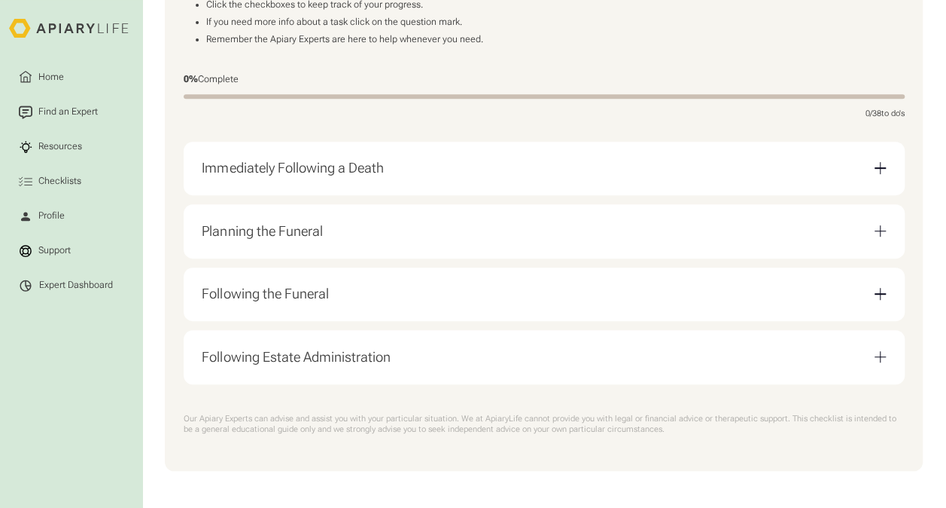
click at [314, 285] on div "Following the Funeral" at bounding box center [265, 293] width 126 height 17
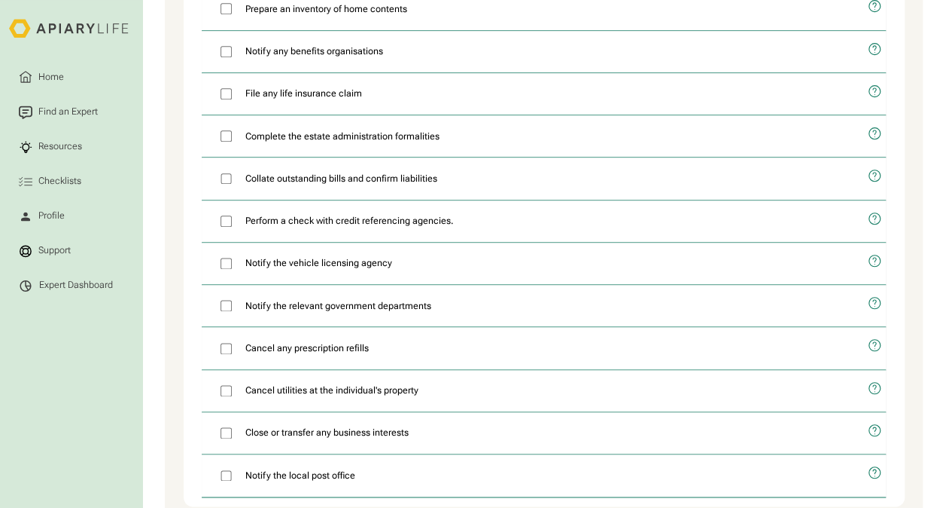
scroll to position [1033, 0]
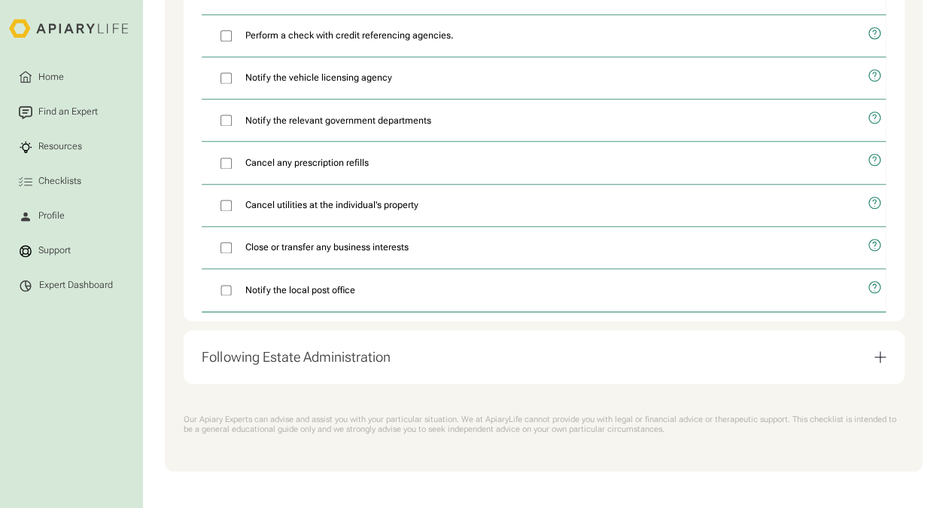
click at [300, 353] on div "Following Estate Administration" at bounding box center [296, 357] width 188 height 17
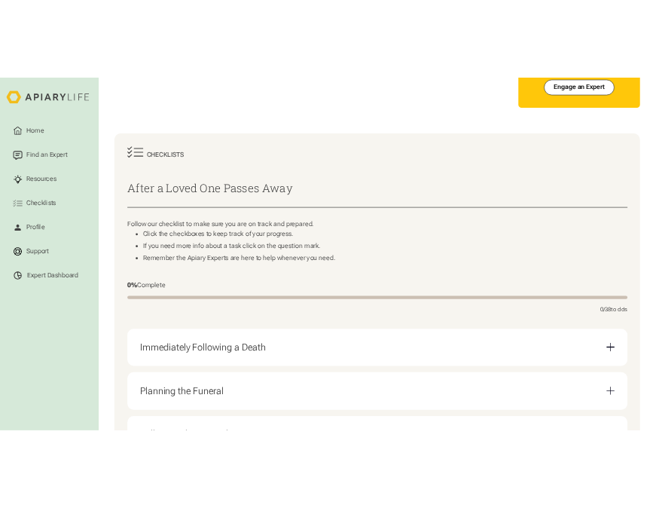
scroll to position [0, 0]
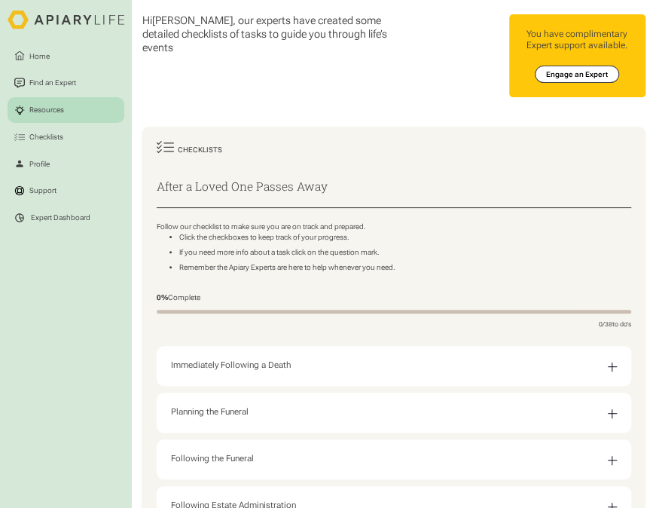
click at [50, 111] on div "Resources" at bounding box center [47, 110] width 38 height 11
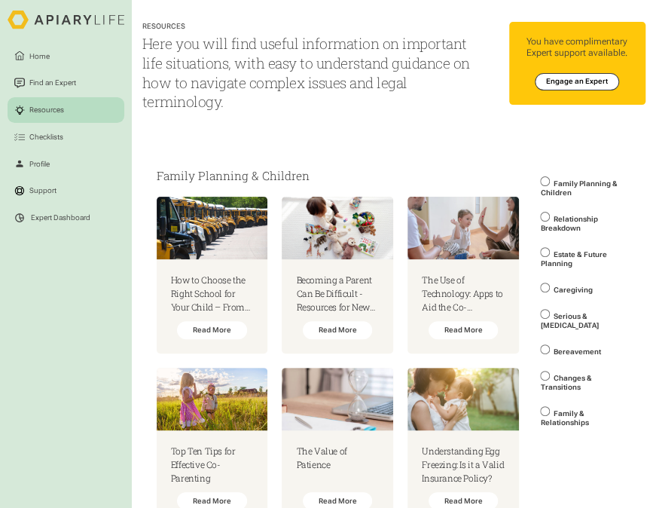
click at [545, 288] on html "Home Find an Expert Resources Checklists Profile Support Expert Dashboard Resou…" at bounding box center [328, 254] width 656 height 508
click at [550, 293] on label "Caregiving" at bounding box center [585, 288] width 90 height 26
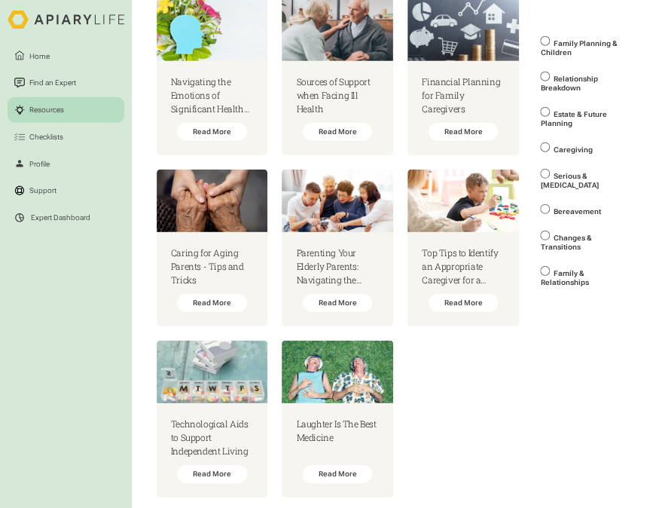
scroll to position [3313, 0]
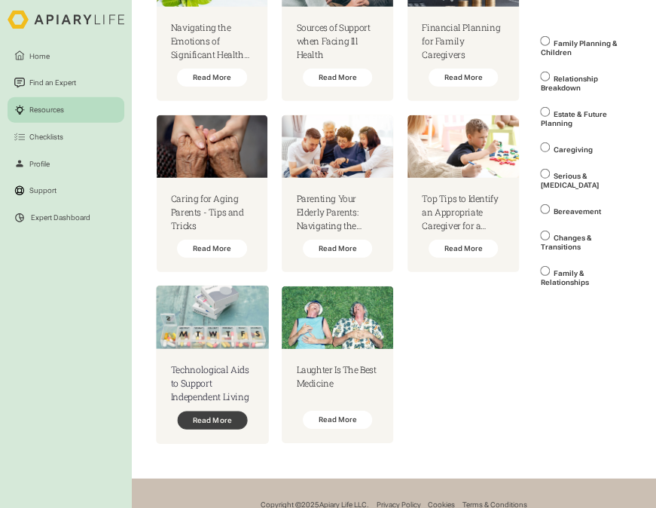
click at [232, 411] on div "Read More" at bounding box center [212, 420] width 70 height 18
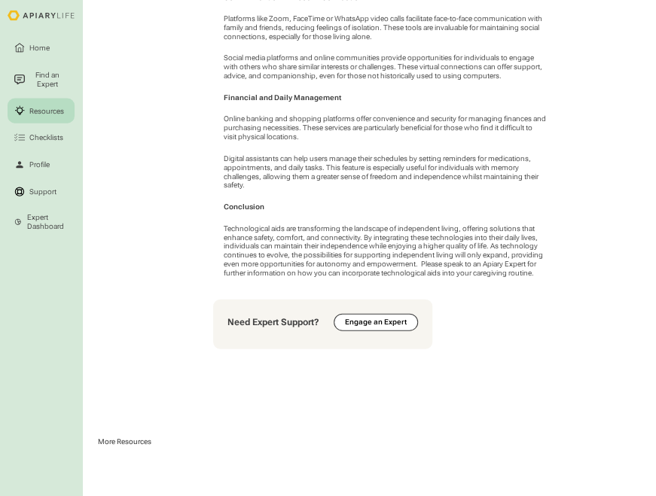
scroll to position [1205, 0]
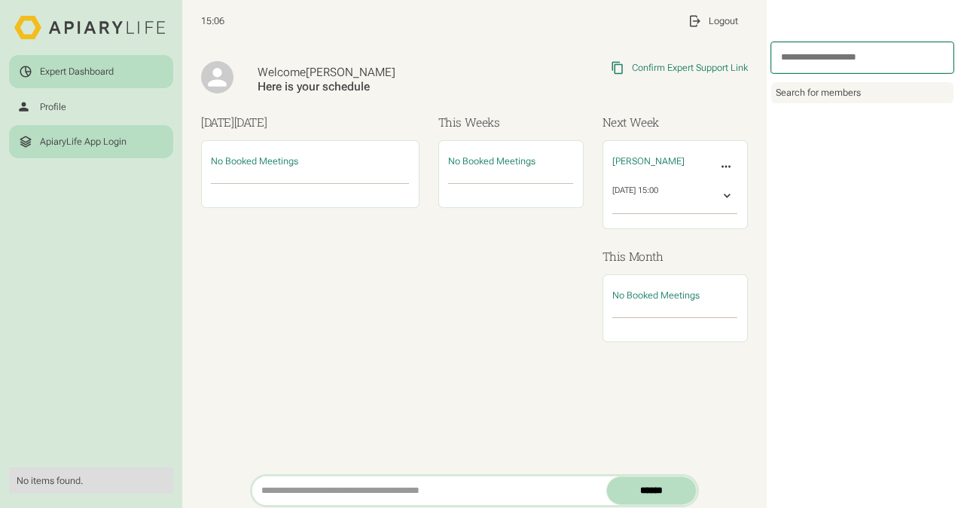
click at [50, 146] on div "ApiaryLife App Login" at bounding box center [83, 142] width 87 height 12
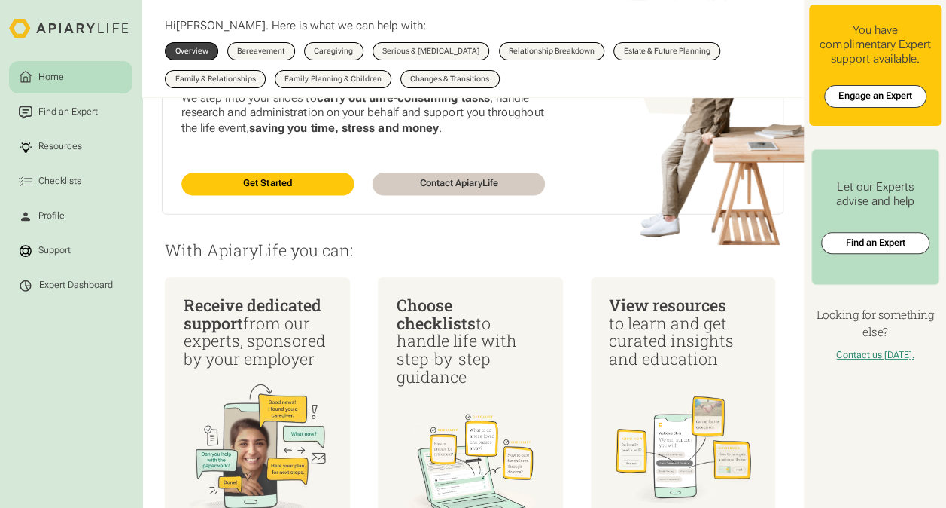
scroll to position [75, 0]
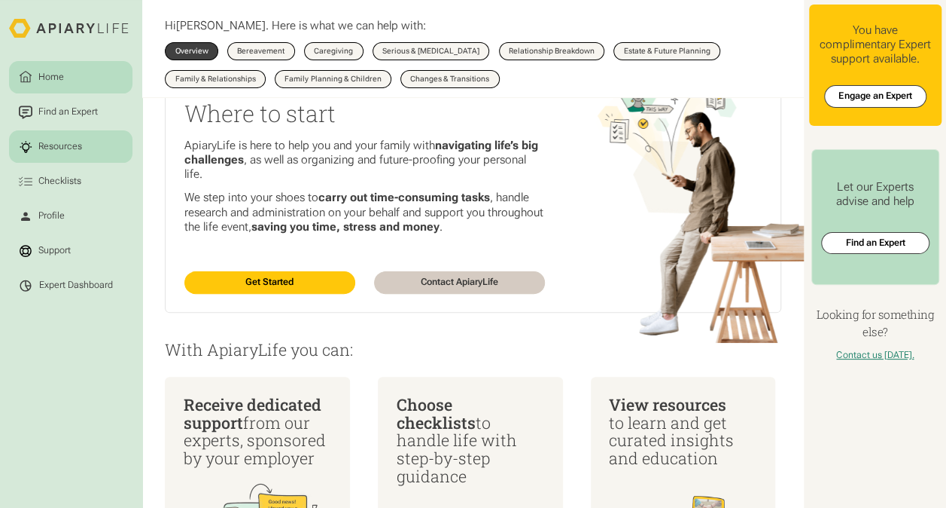
click at [51, 145] on div "Resources" at bounding box center [60, 147] width 48 height 14
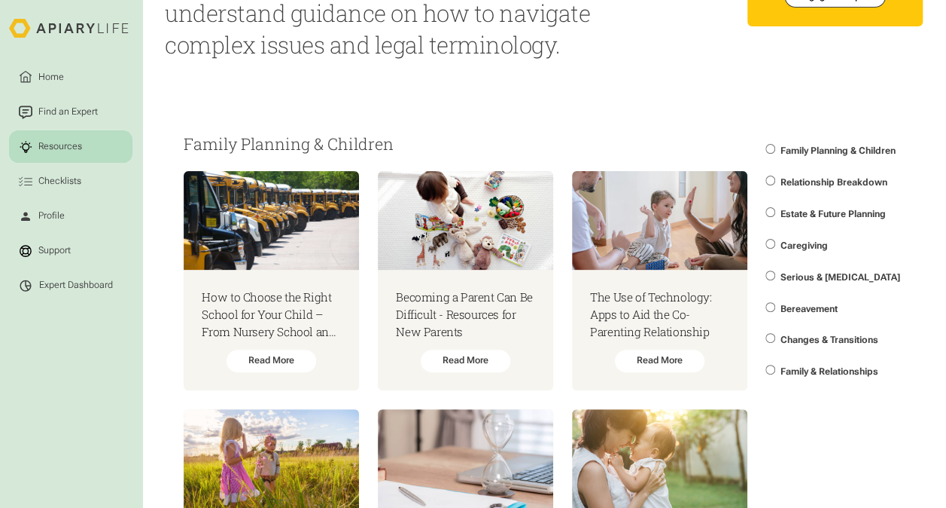
scroll to position [151, 0]
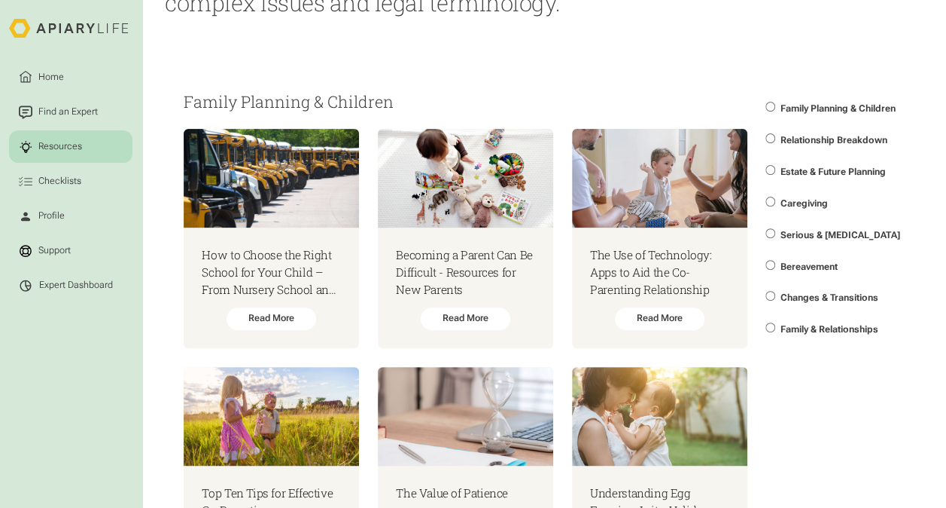
click at [818, 300] on span "Changes & Transitions" at bounding box center [829, 297] width 98 height 11
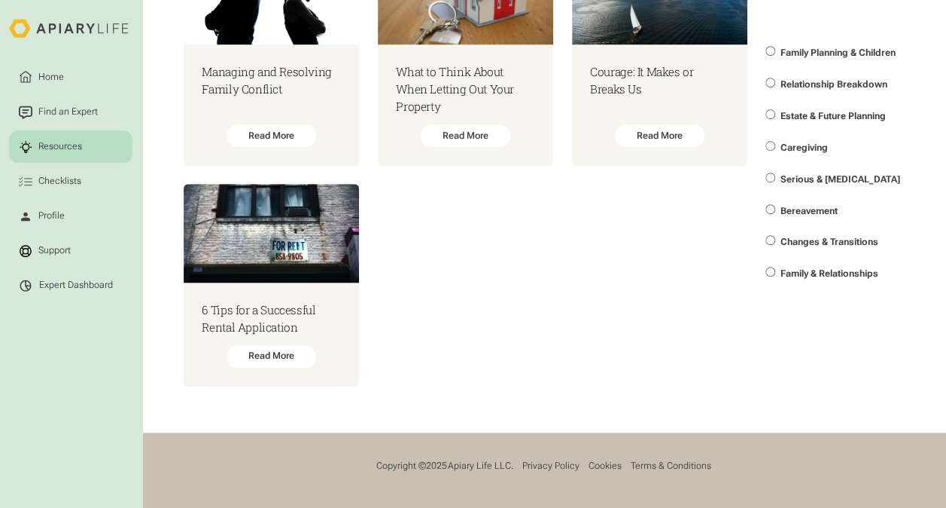
scroll to position [3342, 0]
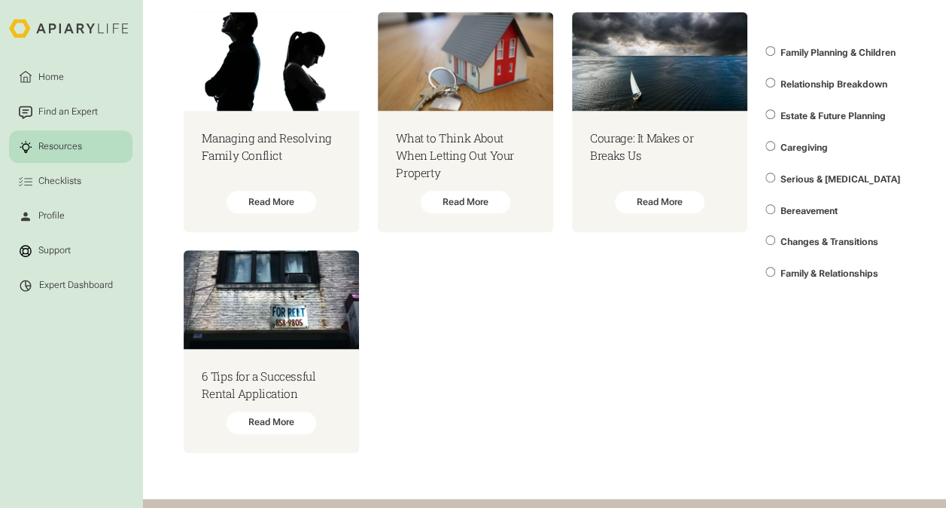
click at [803, 273] on span "Family & Relationships" at bounding box center [829, 274] width 98 height 11
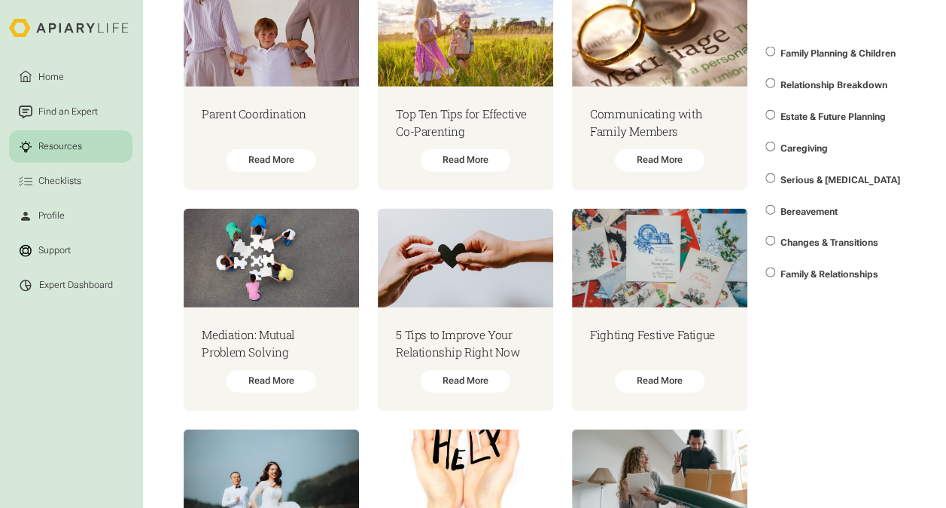
scroll to position [4812, 0]
